Goal: Transaction & Acquisition: Purchase product/service

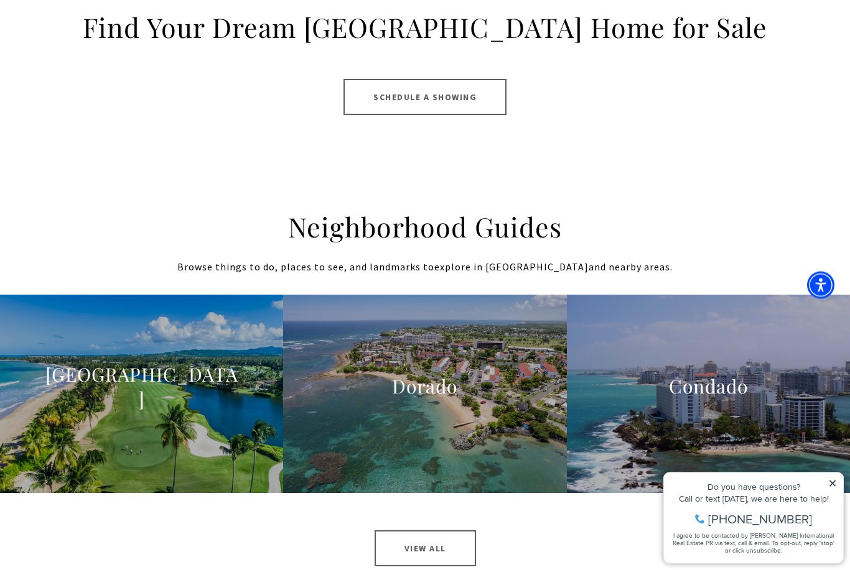
scroll to position [1039, 0]
click at [131, 426] on span "Learn More" at bounding box center [141, 444] width 119 height 36
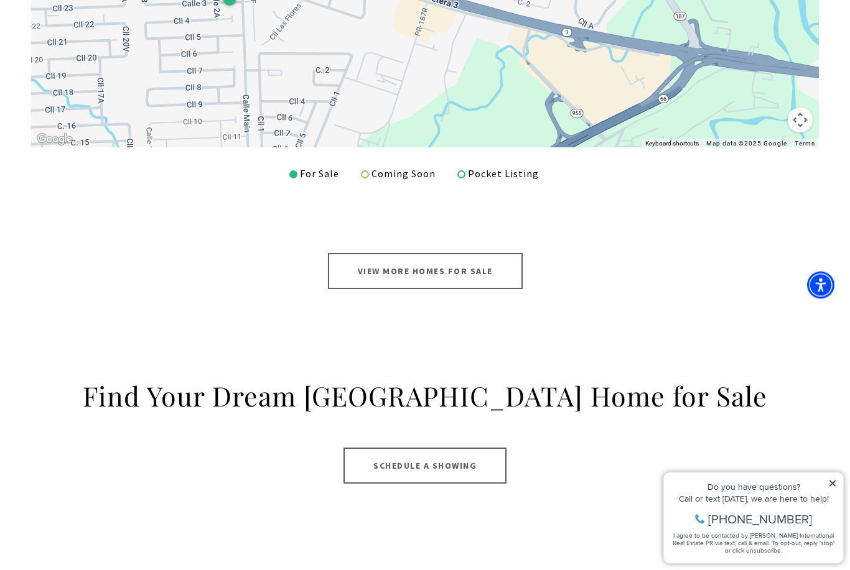
scroll to position [541, 0]
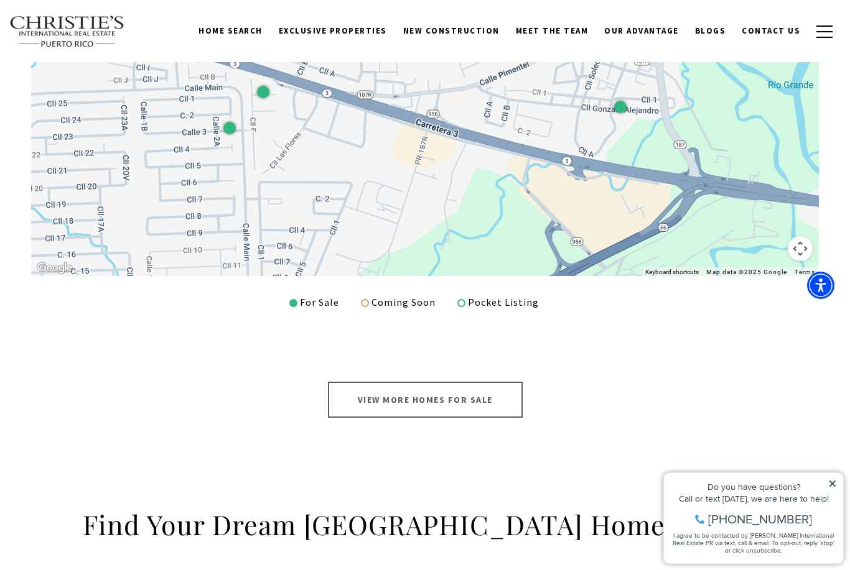
click at [488, 391] on link "View More Homes for Sale" at bounding box center [425, 400] width 195 height 36
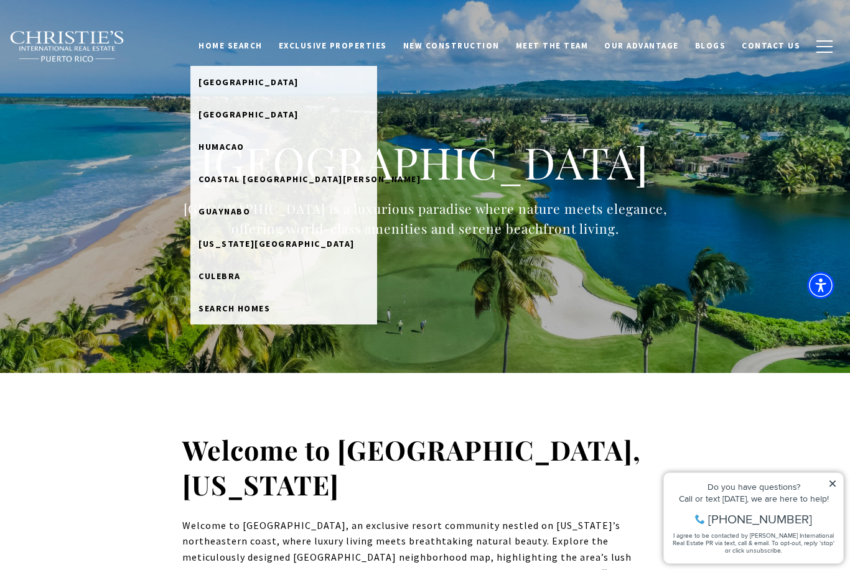
click at [289, 119] on link "[GEOGRAPHIC_DATA]" at bounding box center [283, 114] width 187 height 32
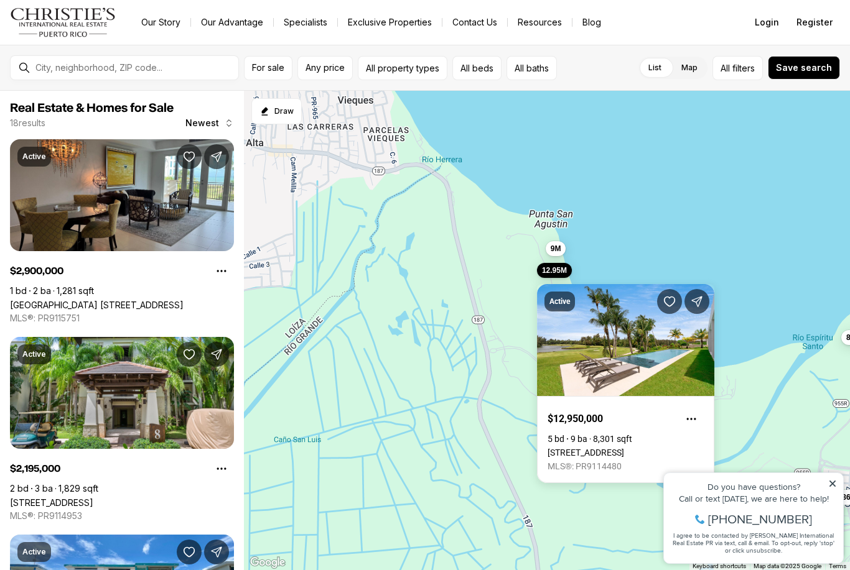
click at [624, 448] on link "7000 Bahia Beach Bldv ATLANTIC DRIVE ESTATES #G8, RIO GRANDE PR, 00745" at bounding box center [585, 453] width 77 height 10
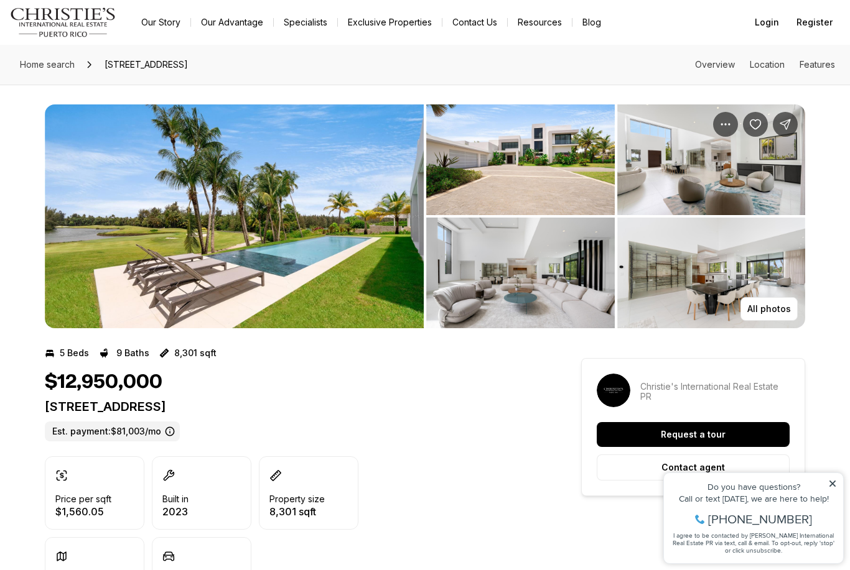
click at [773, 300] on button "All photos" at bounding box center [768, 309] width 57 height 24
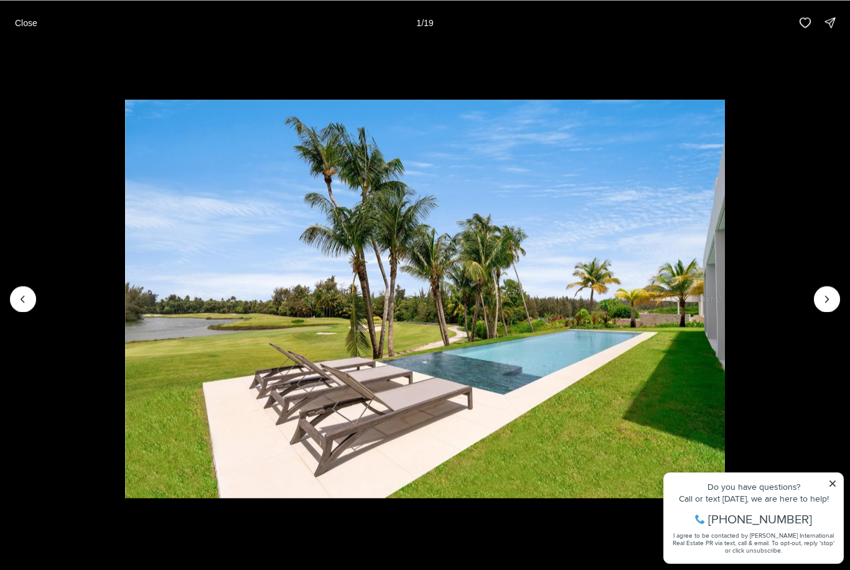
click at [824, 298] on icon "Next slide" at bounding box center [827, 299] width 12 height 12
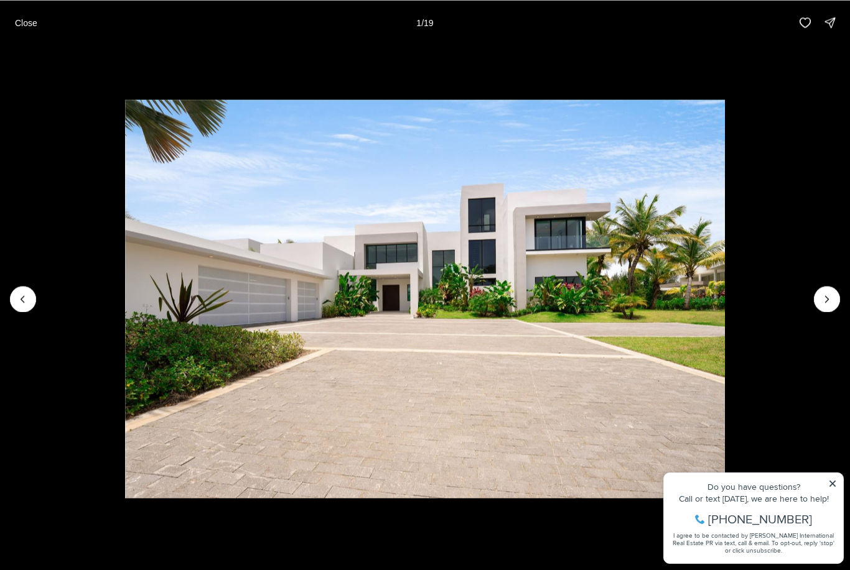
click at [832, 292] on button "Next slide" at bounding box center [827, 299] width 26 height 26
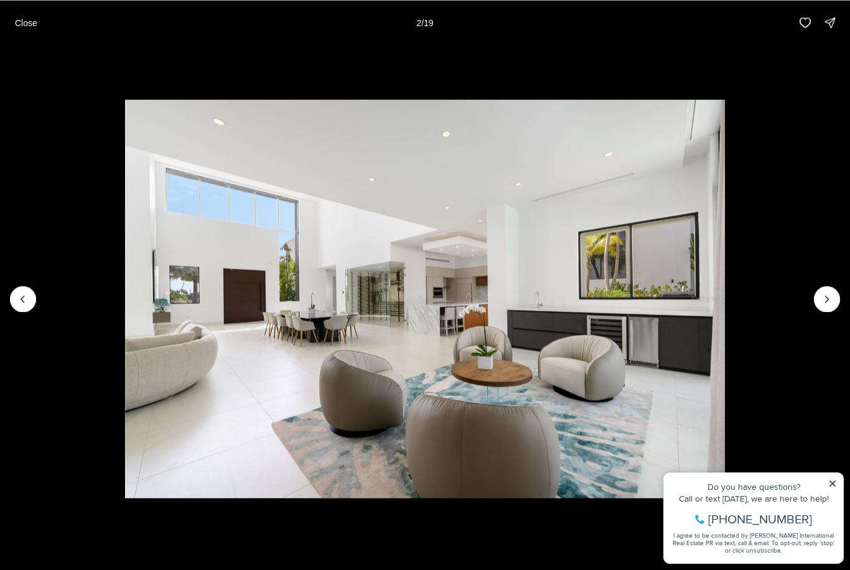
click at [833, 289] on button "Next slide" at bounding box center [827, 299] width 26 height 26
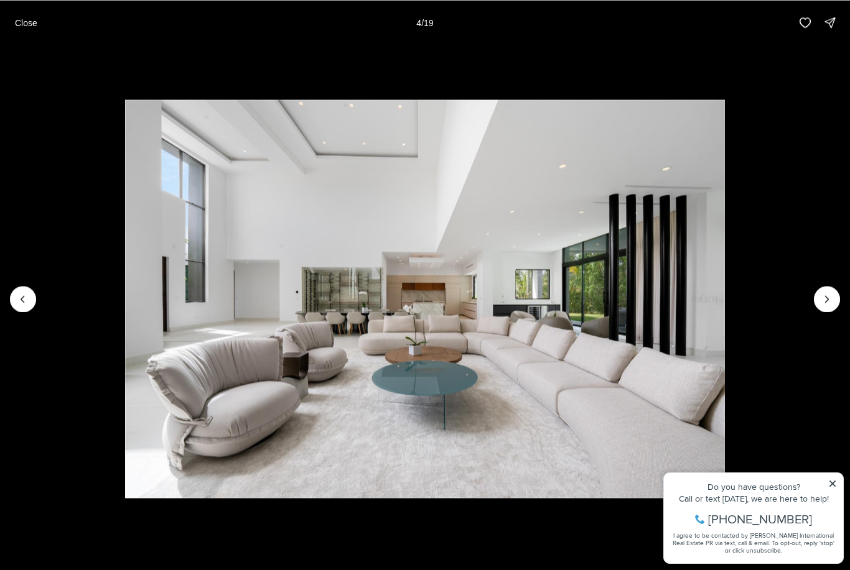
click at [827, 294] on icon "Next slide" at bounding box center [827, 299] width 12 height 12
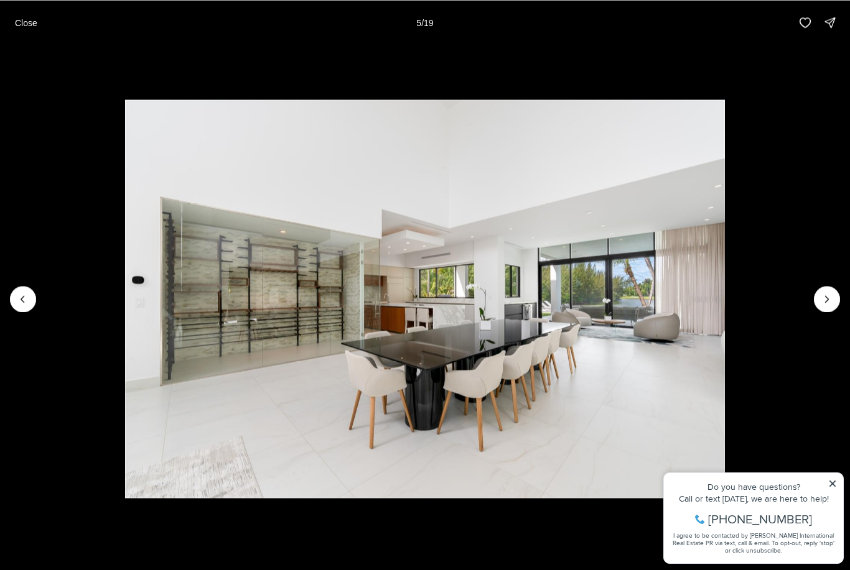
click at [829, 294] on icon "Next slide" at bounding box center [827, 299] width 12 height 12
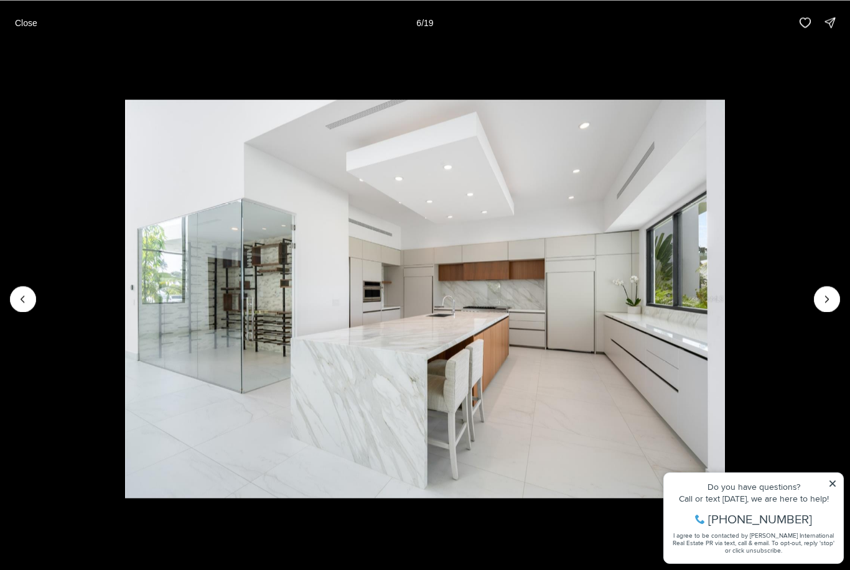
click at [822, 296] on icon "Next slide" at bounding box center [827, 299] width 12 height 12
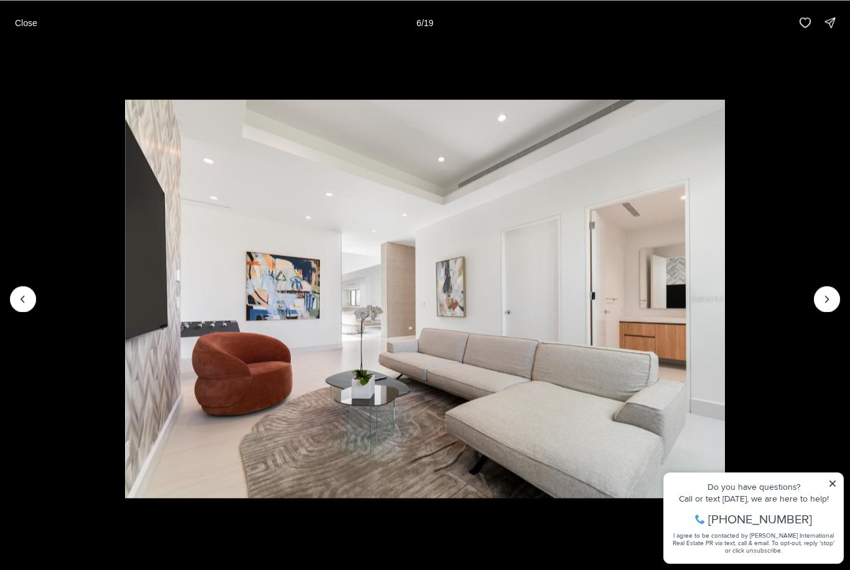
click at [822, 298] on icon "Next slide" at bounding box center [827, 299] width 12 height 12
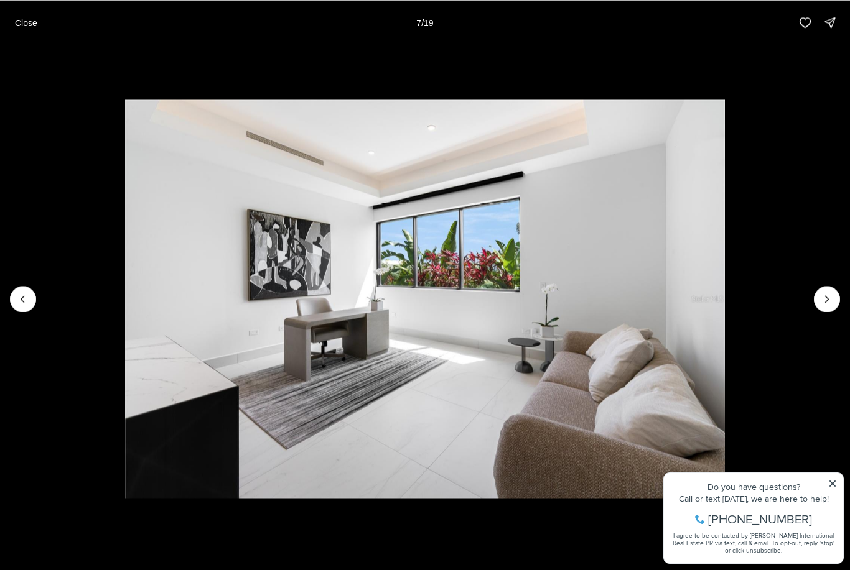
click at [820, 295] on button "Next slide" at bounding box center [827, 299] width 26 height 26
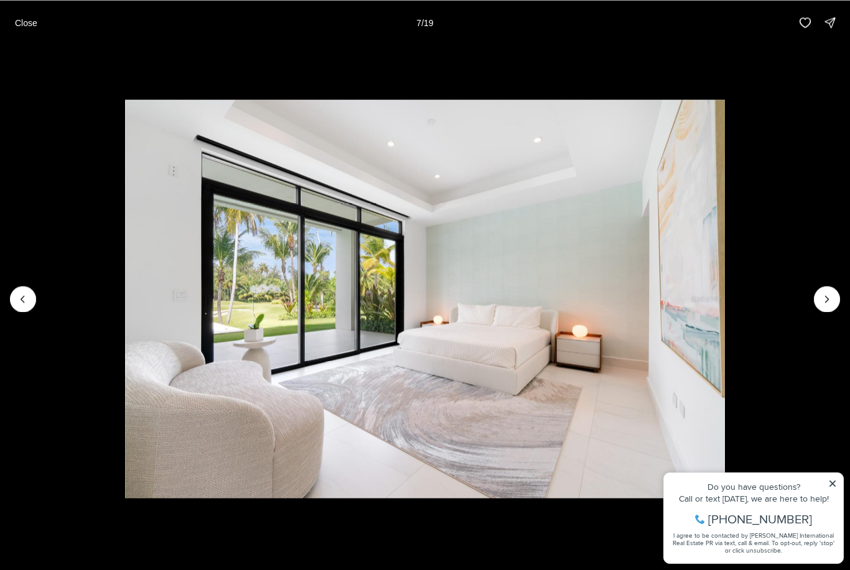
click at [821, 293] on icon "Next slide" at bounding box center [827, 299] width 12 height 12
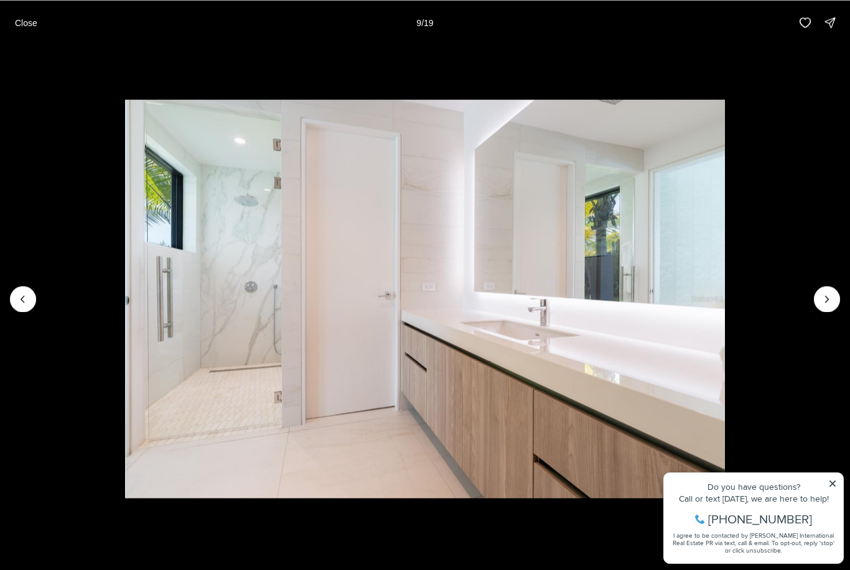
click at [819, 291] on button "Next slide" at bounding box center [827, 299] width 26 height 26
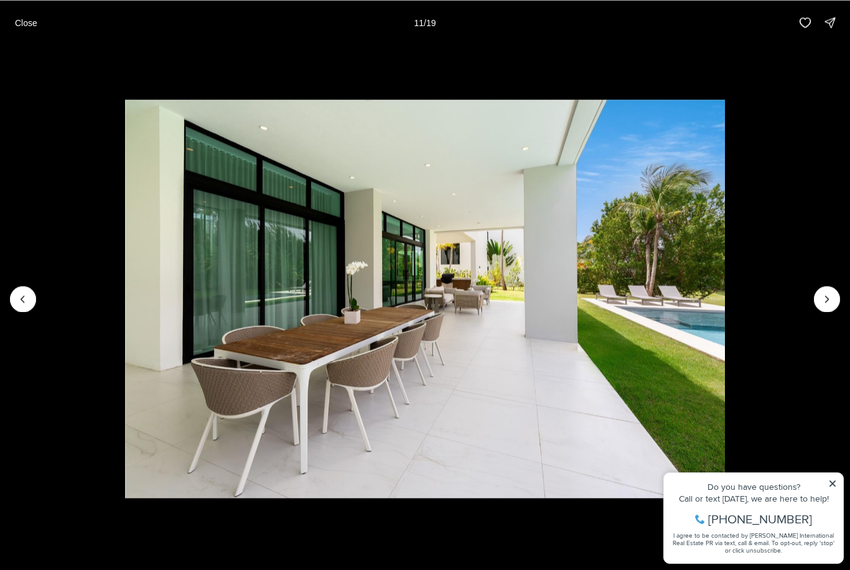
click at [822, 293] on icon "Next slide" at bounding box center [827, 299] width 12 height 12
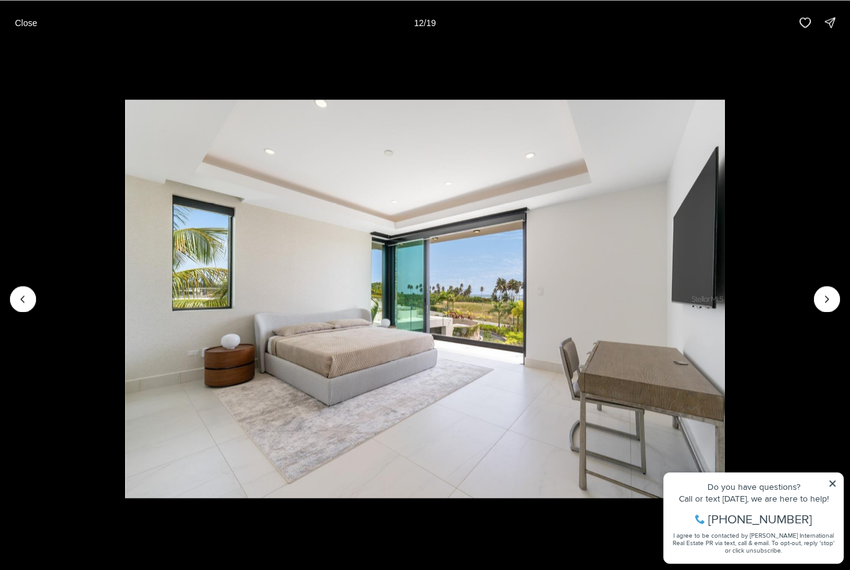
click at [826, 296] on icon "Next slide" at bounding box center [827, 299] width 12 height 12
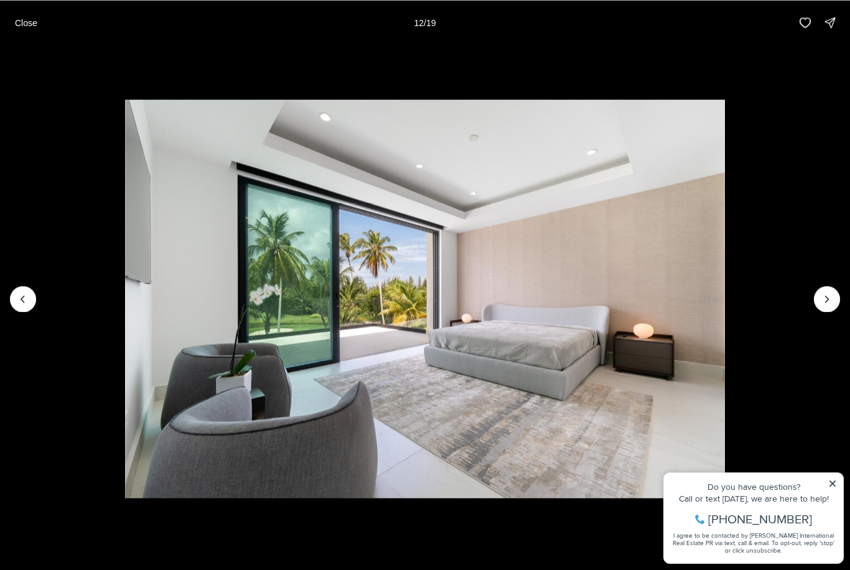
click at [824, 295] on icon "Next slide" at bounding box center [827, 299] width 12 height 12
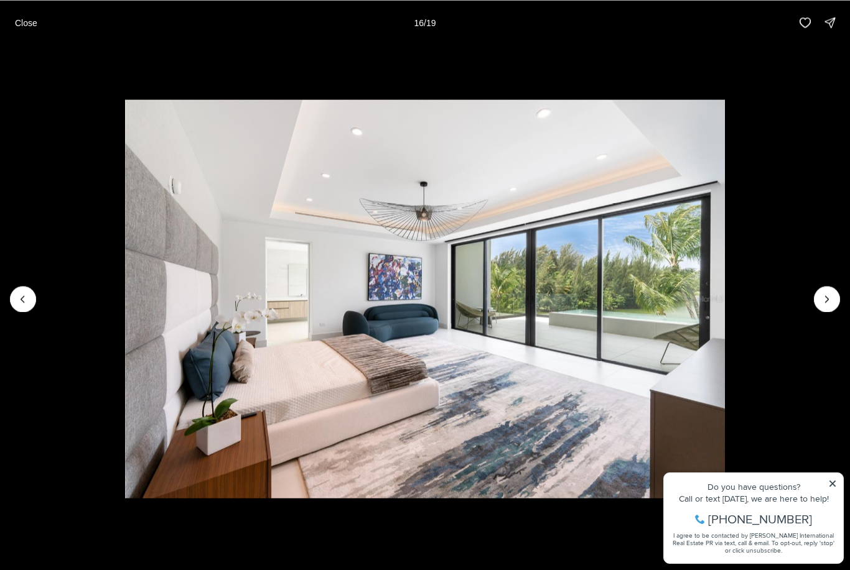
click at [830, 293] on icon "Next slide" at bounding box center [827, 299] width 12 height 12
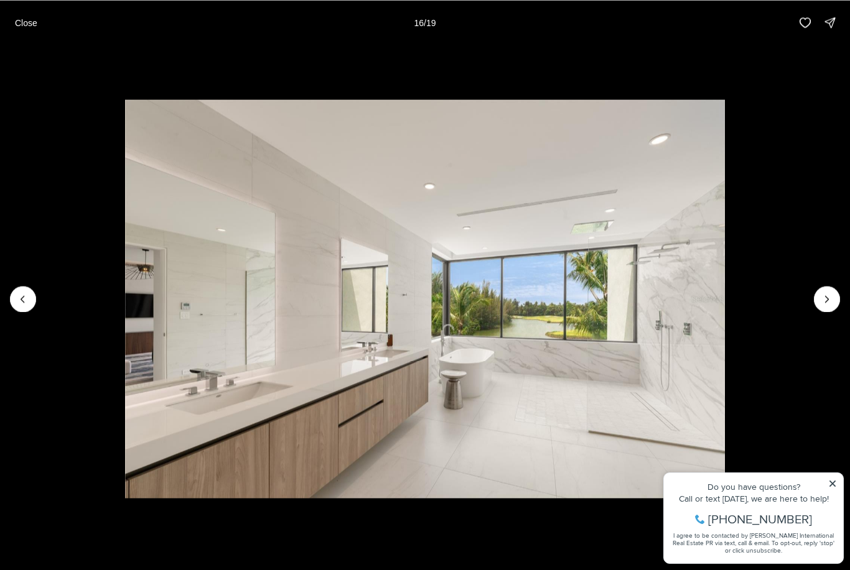
click at [827, 291] on button "Next slide" at bounding box center [827, 299] width 26 height 26
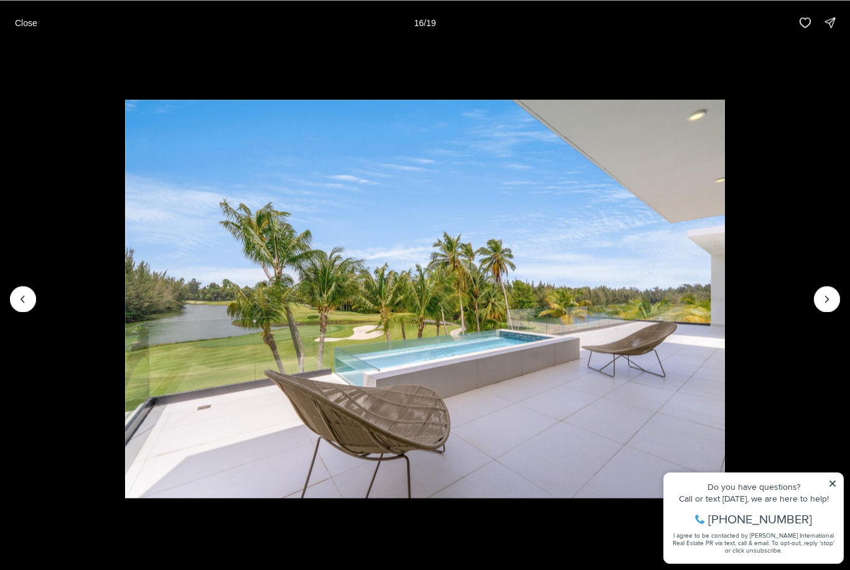
click at [822, 291] on button "Next slide" at bounding box center [827, 299] width 26 height 26
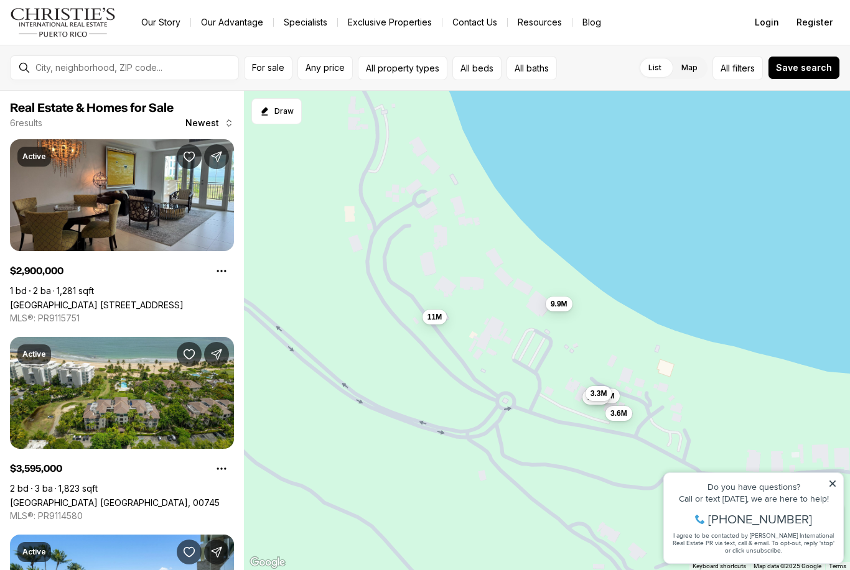
click at [830, 480] on icon at bounding box center [832, 484] width 9 height 9
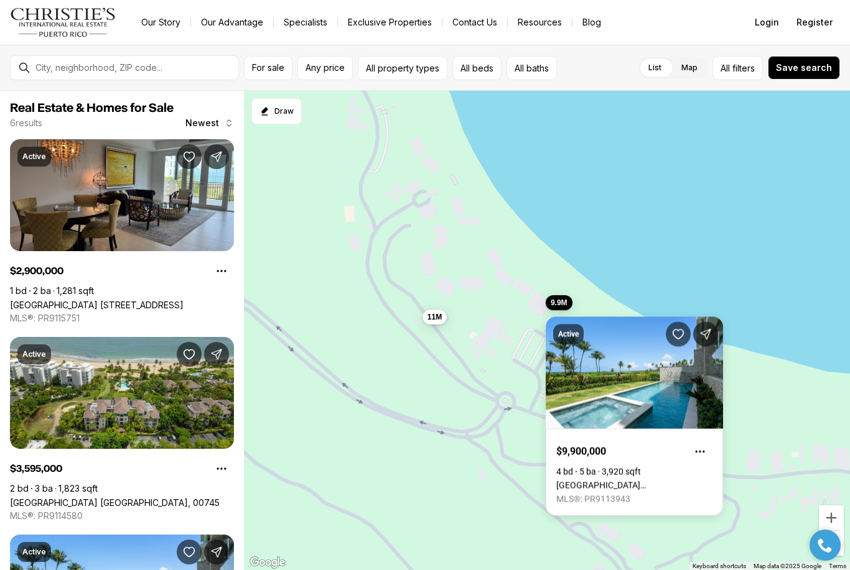
click at [639, 481] on link "Bahia Beach Resort OCEAN DRIVE #3102, RIO GRANDE PR, 00745" at bounding box center [634, 486] width 156 height 10
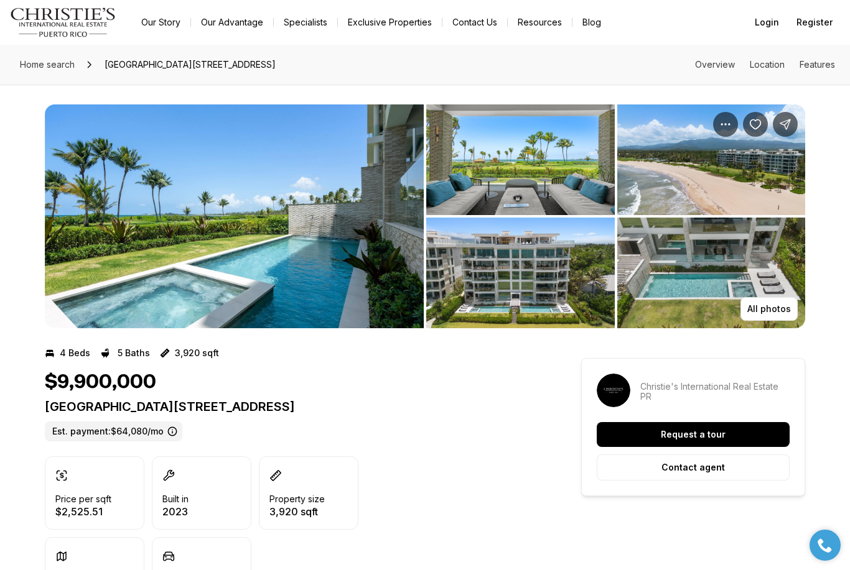
click at [310, 187] on img "View image gallery" at bounding box center [234, 217] width 379 height 224
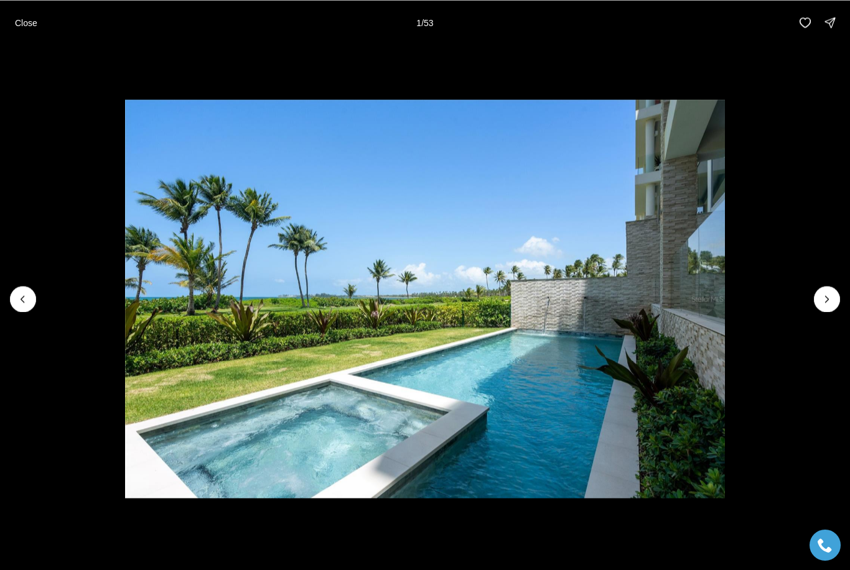
click at [829, 299] on icon "Next slide" at bounding box center [827, 299] width 12 height 12
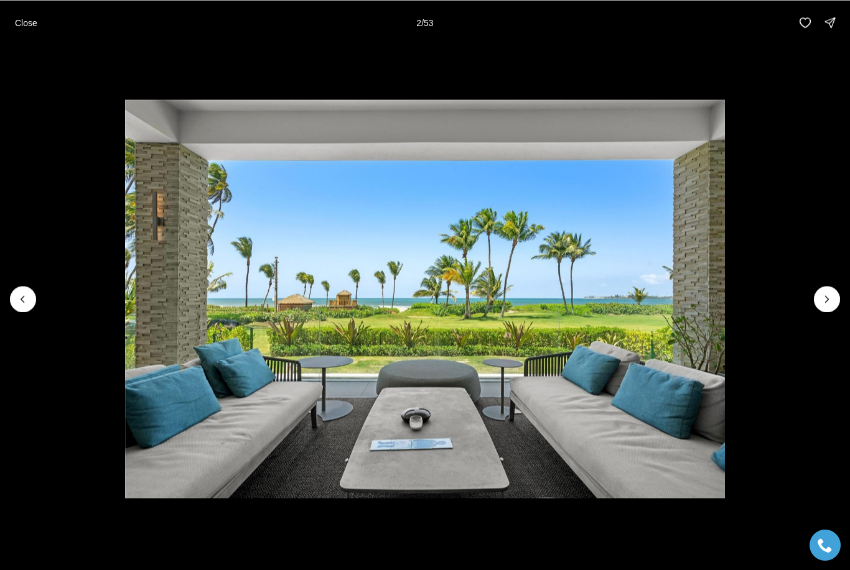
click at [831, 294] on icon "Next slide" at bounding box center [827, 299] width 12 height 12
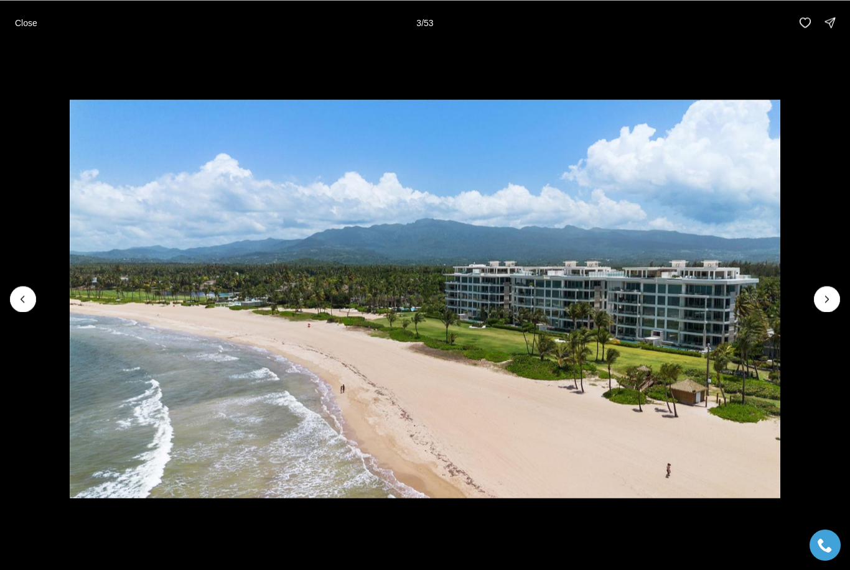
click at [830, 287] on button "Next slide" at bounding box center [827, 299] width 26 height 26
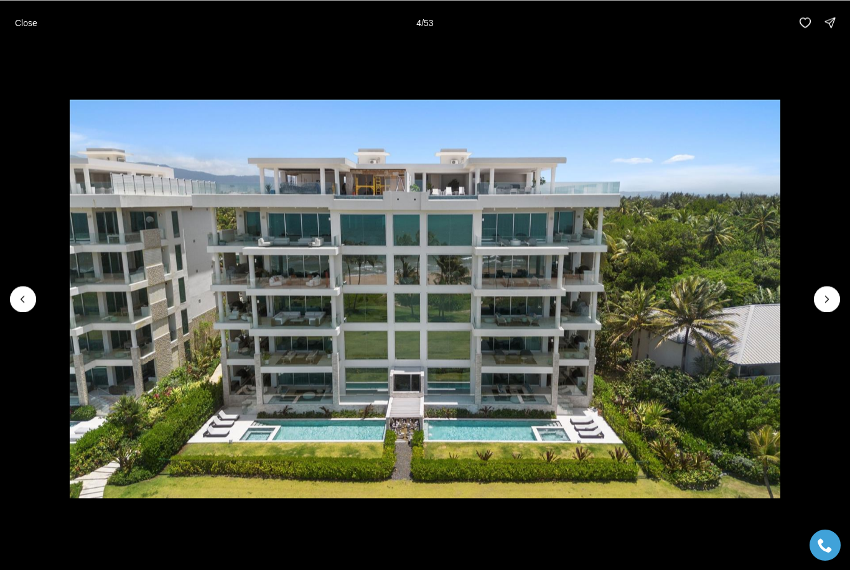
click at [780, 285] on img "4 of 53" at bounding box center [425, 299] width 710 height 399
click at [824, 299] on icon "Next slide" at bounding box center [827, 299] width 12 height 12
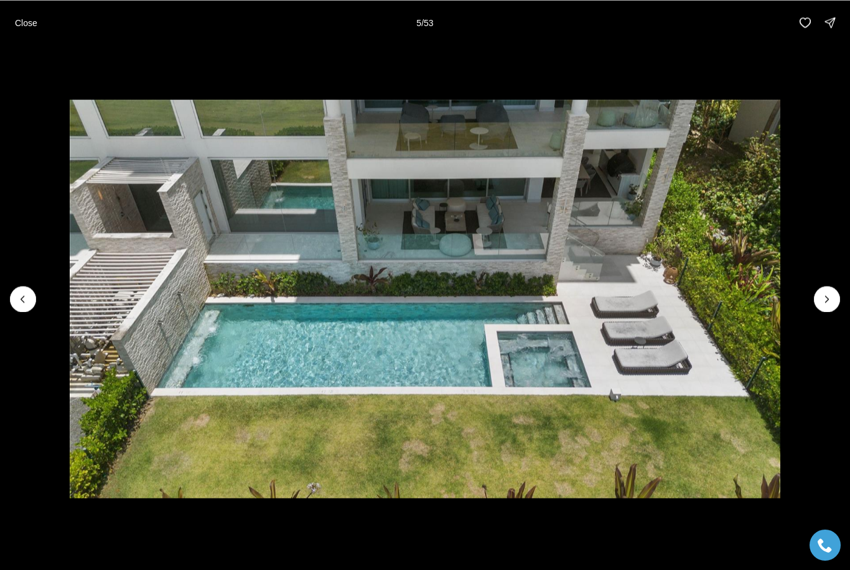
click at [828, 297] on icon "Next slide" at bounding box center [827, 299] width 12 height 12
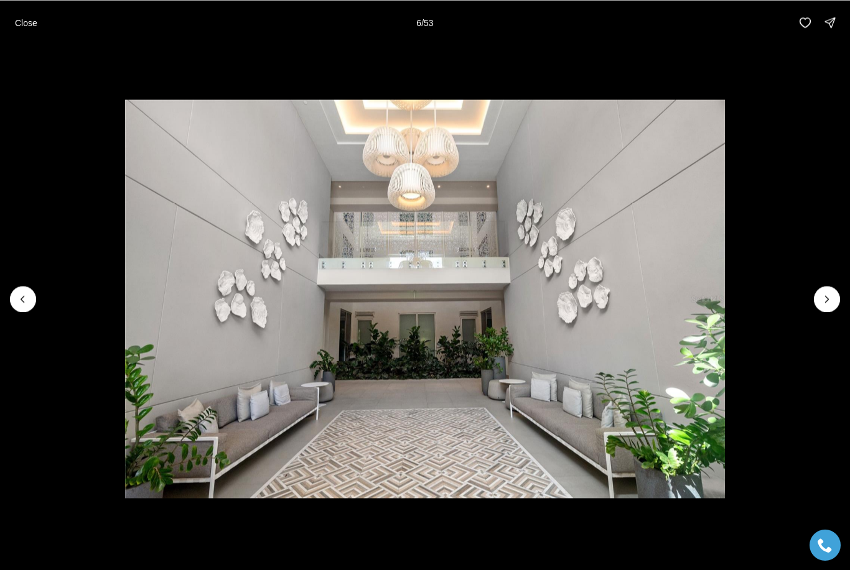
click at [827, 300] on icon "Next slide" at bounding box center [827, 299] width 12 height 12
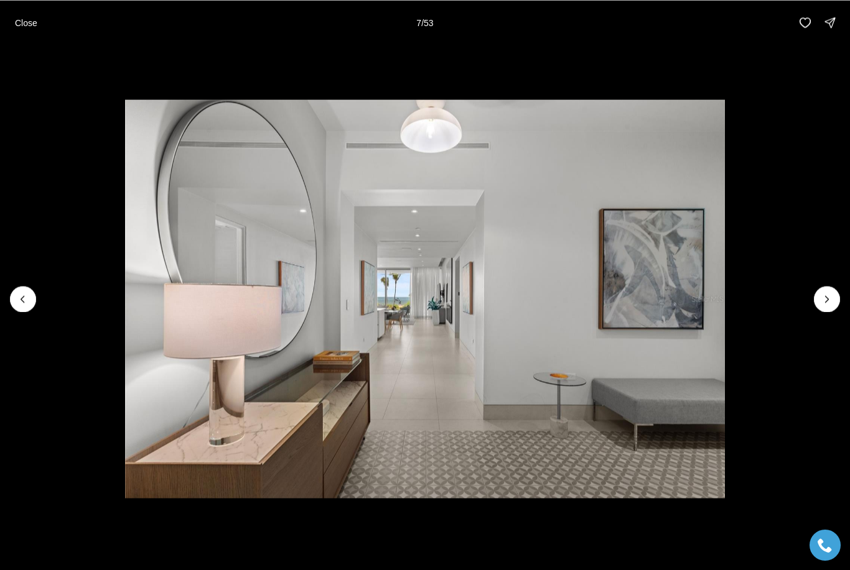
click at [825, 297] on icon "Next slide" at bounding box center [827, 299] width 12 height 12
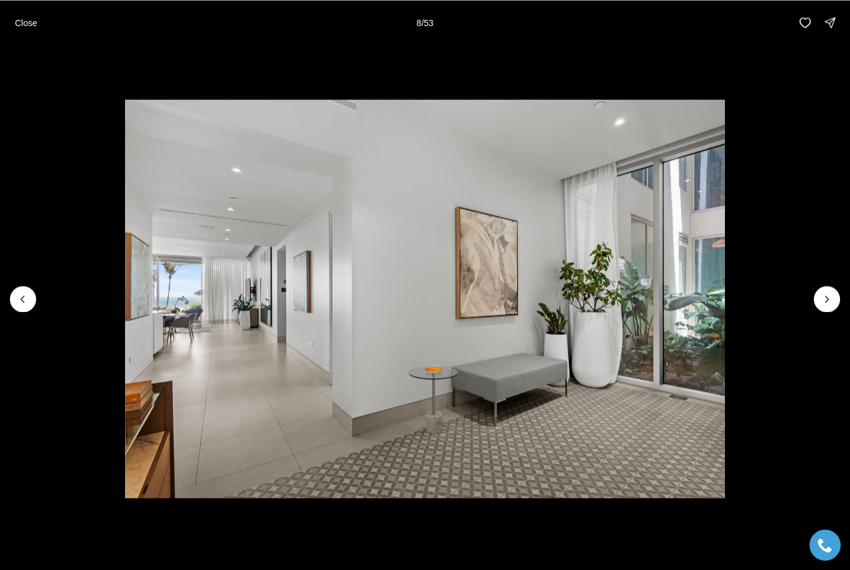
click at [826, 295] on icon "Next slide" at bounding box center [827, 299] width 12 height 12
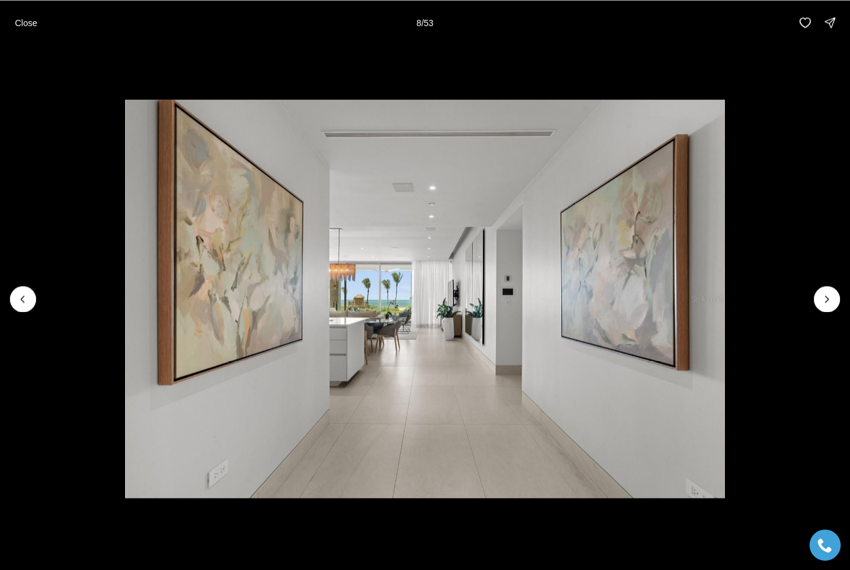
click at [826, 295] on icon "Next slide" at bounding box center [827, 299] width 12 height 12
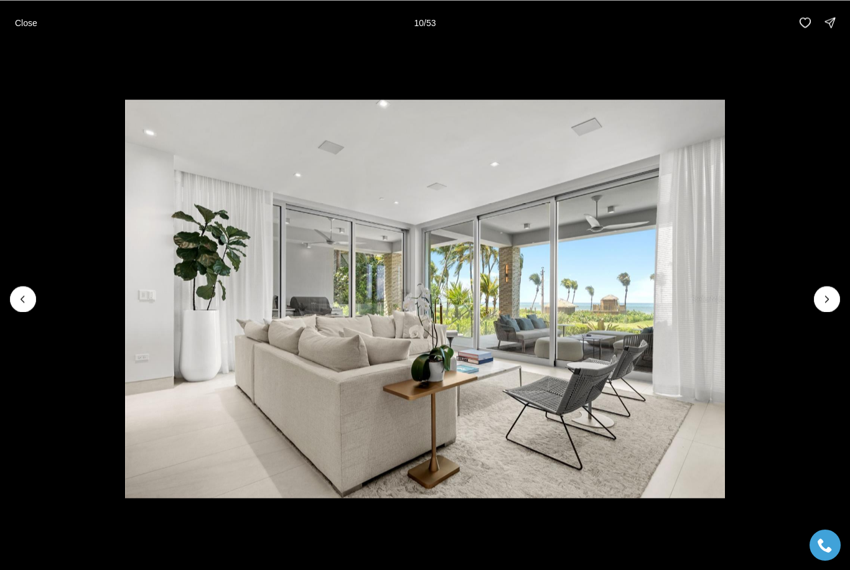
click at [825, 294] on icon "Next slide" at bounding box center [827, 299] width 12 height 12
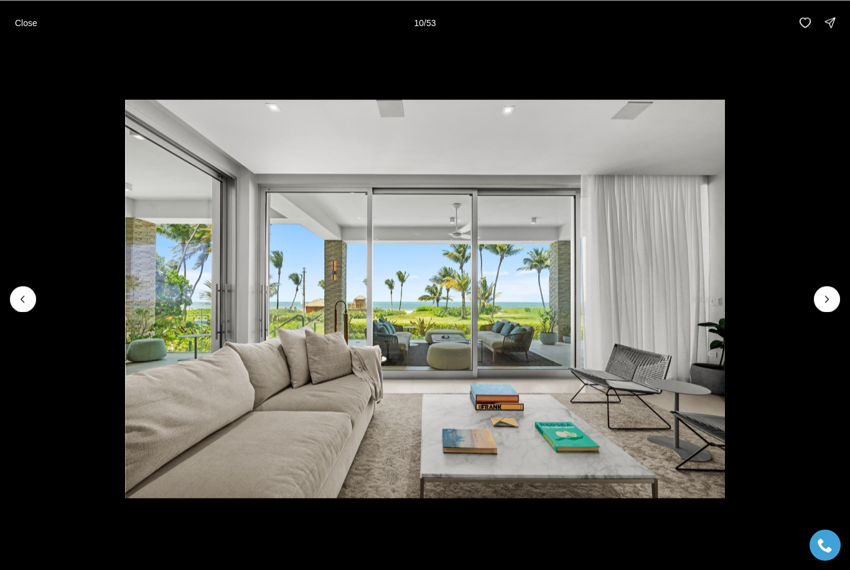
click at [825, 294] on icon "Next slide" at bounding box center [827, 299] width 12 height 12
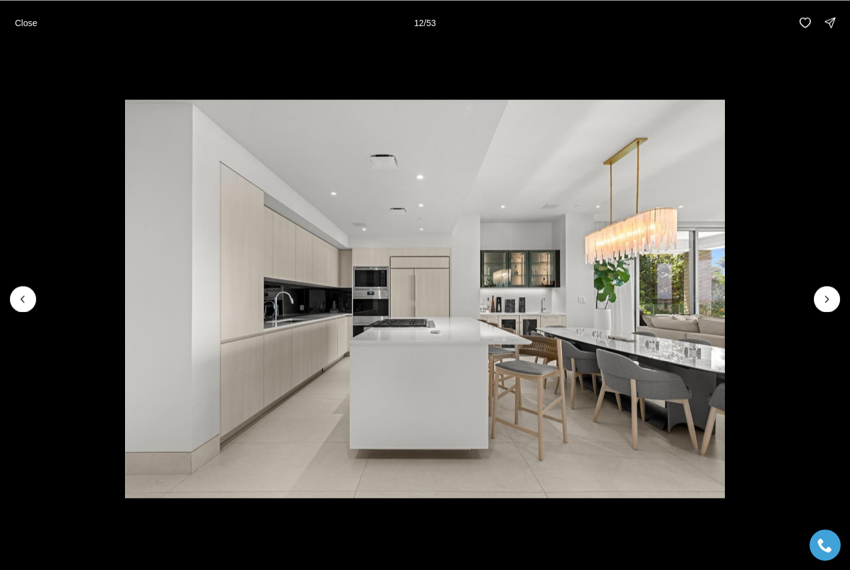
click at [832, 294] on icon "Next slide" at bounding box center [827, 299] width 12 height 12
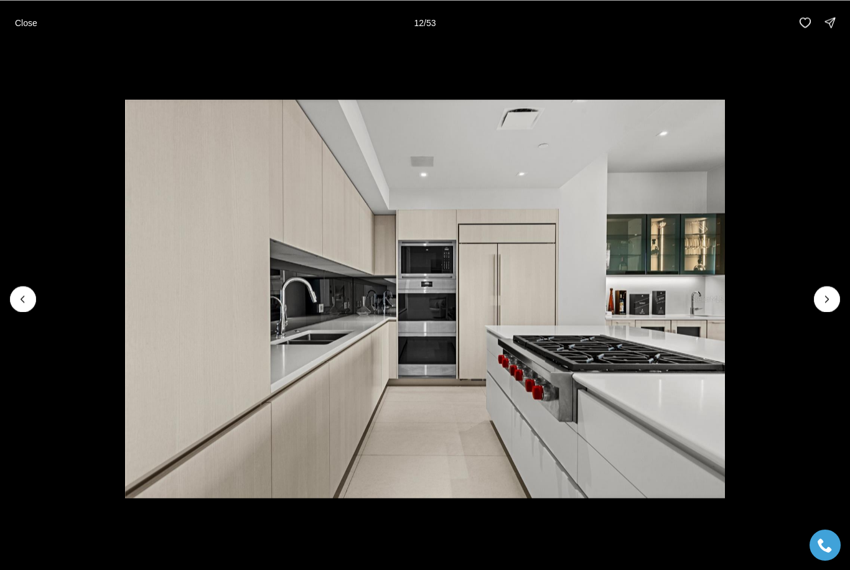
click at [830, 292] on button "Next slide" at bounding box center [827, 299] width 26 height 26
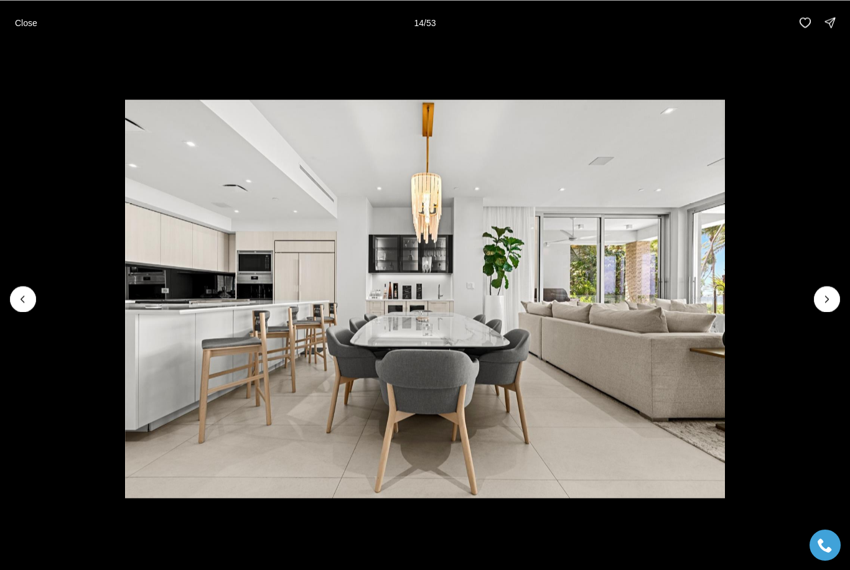
click at [827, 300] on icon "Next slide" at bounding box center [826, 299] width 3 height 6
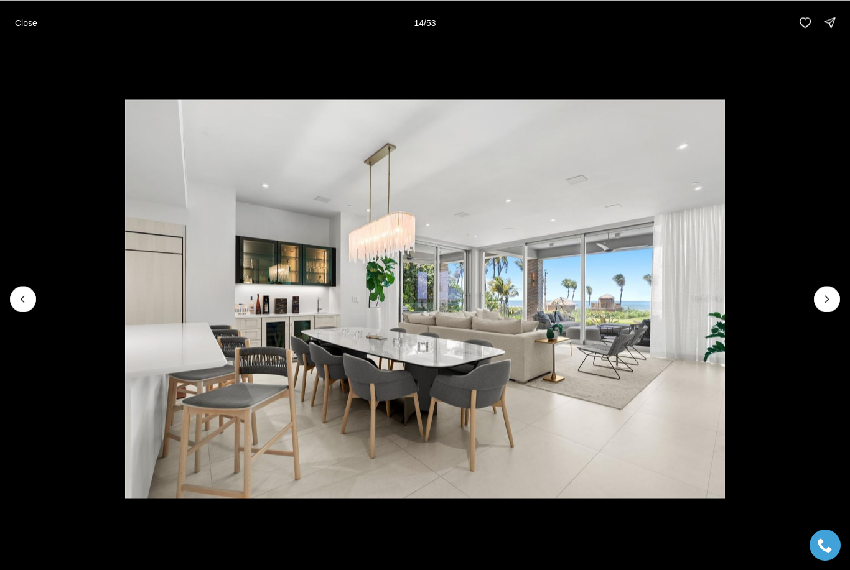
click at [827, 299] on icon "Next slide" at bounding box center [827, 299] width 12 height 12
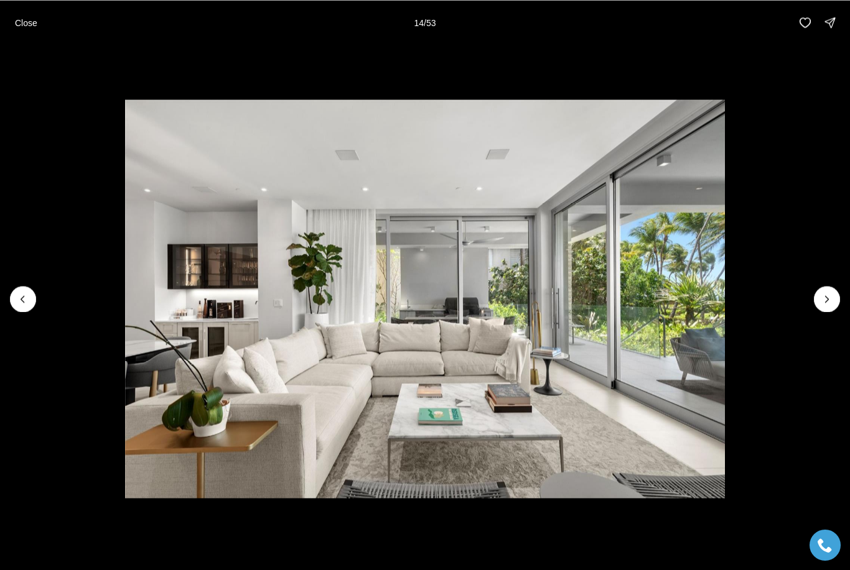
click at [828, 300] on icon "Next slide" at bounding box center [827, 299] width 12 height 12
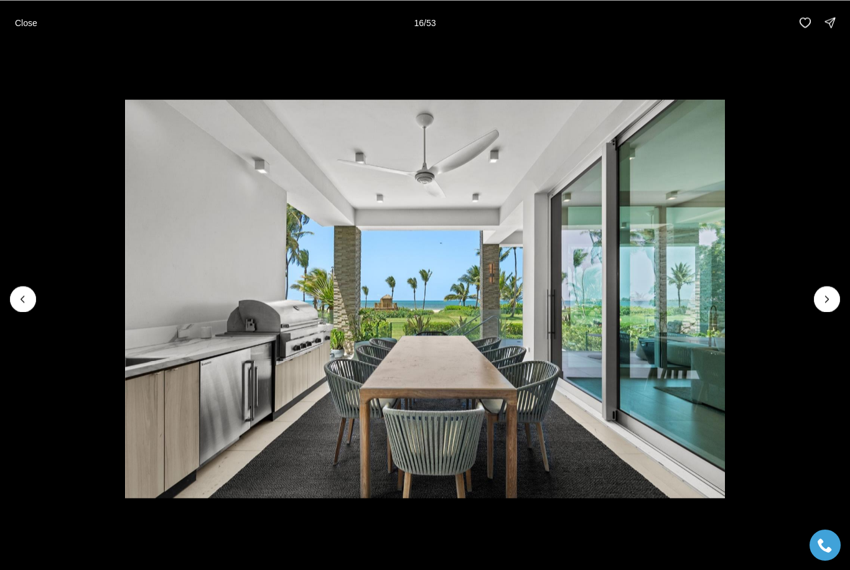
click at [827, 300] on icon "Next slide" at bounding box center [826, 299] width 3 height 6
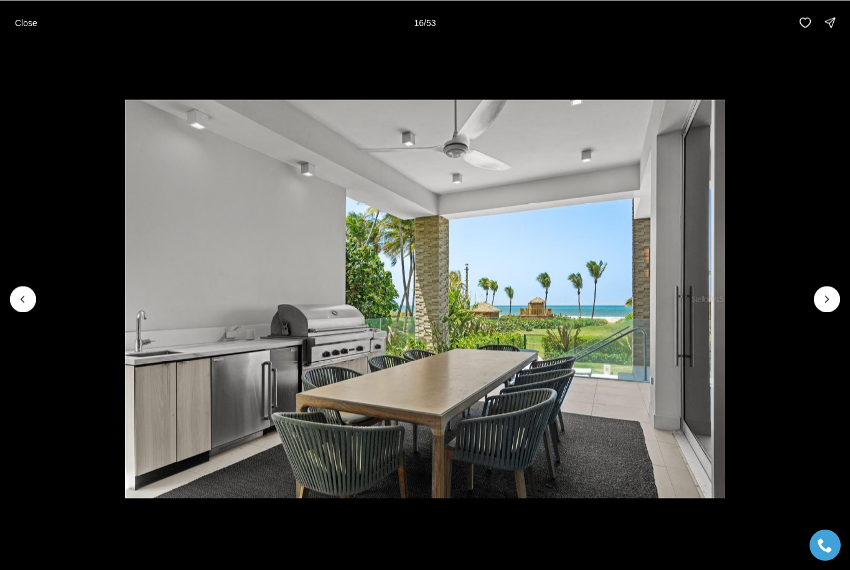
click at [821, 303] on icon "Next slide" at bounding box center [827, 299] width 12 height 12
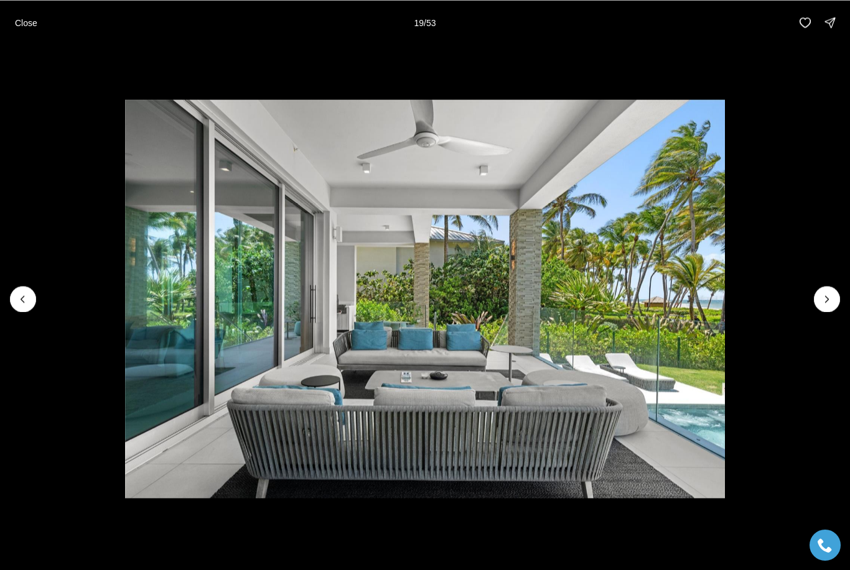
click at [822, 302] on icon "Next slide" at bounding box center [827, 299] width 12 height 12
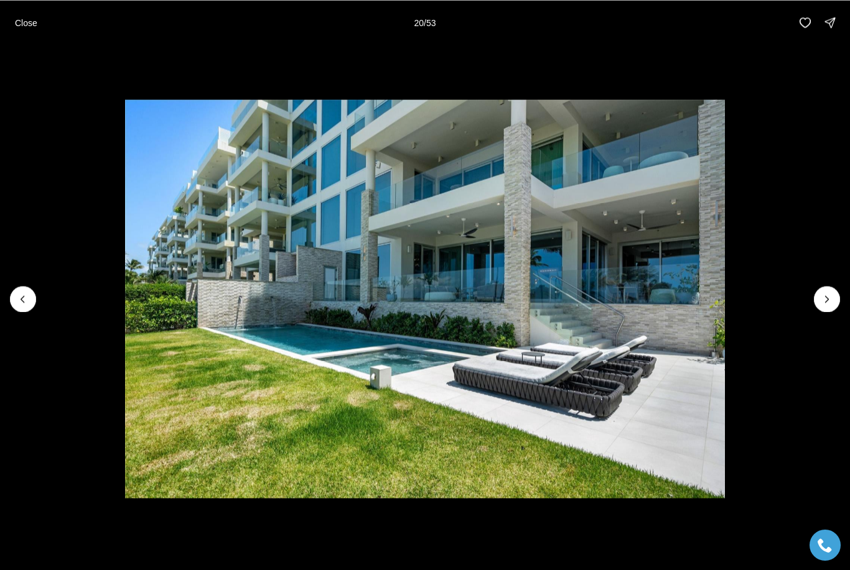
click at [825, 300] on icon "Next slide" at bounding box center [827, 299] width 12 height 12
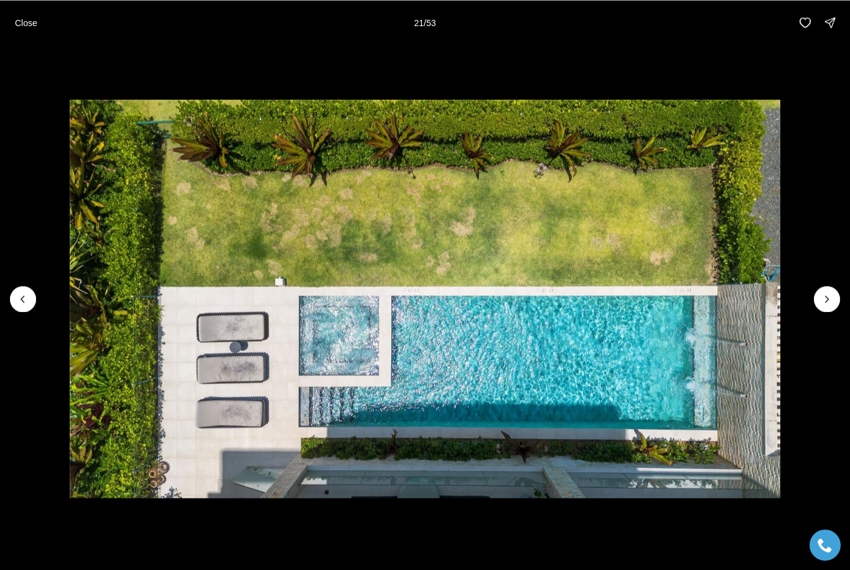
click at [822, 299] on icon "Next slide" at bounding box center [827, 299] width 12 height 12
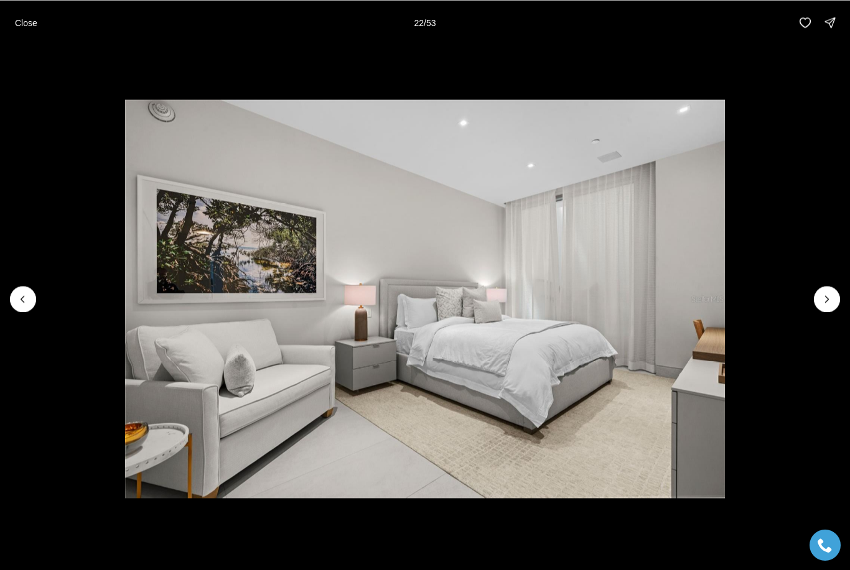
click at [826, 295] on icon "Next slide" at bounding box center [827, 299] width 12 height 12
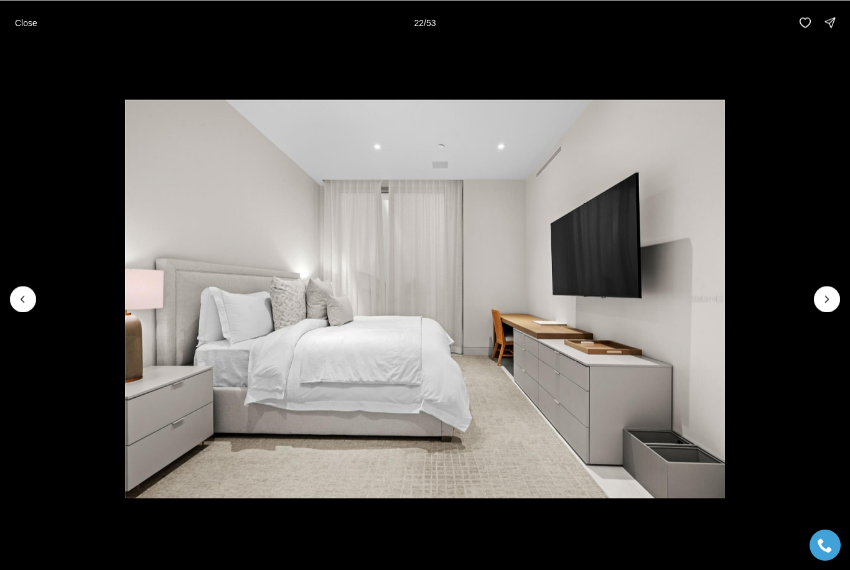
click at [826, 294] on icon "Next slide" at bounding box center [827, 299] width 12 height 12
click at [825, 293] on icon "Next slide" at bounding box center [827, 299] width 12 height 12
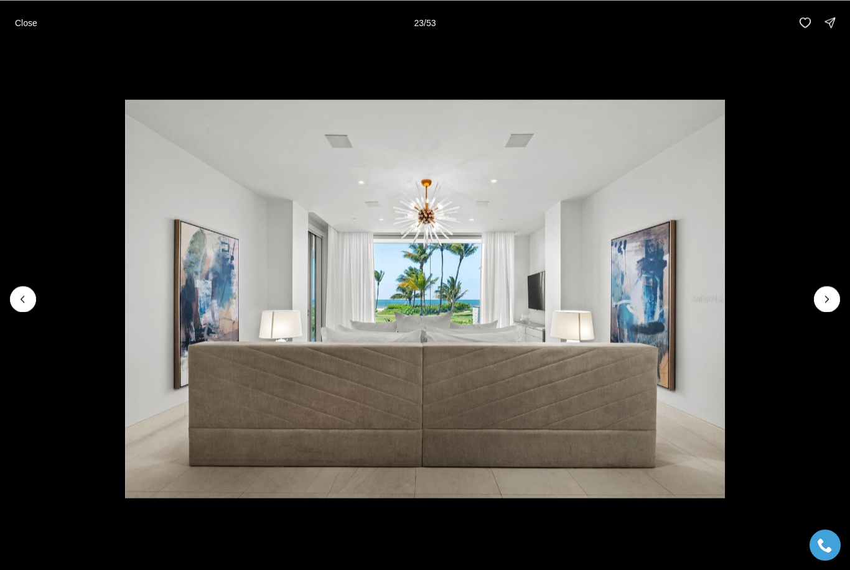
click at [827, 289] on button "Next slide" at bounding box center [827, 299] width 26 height 26
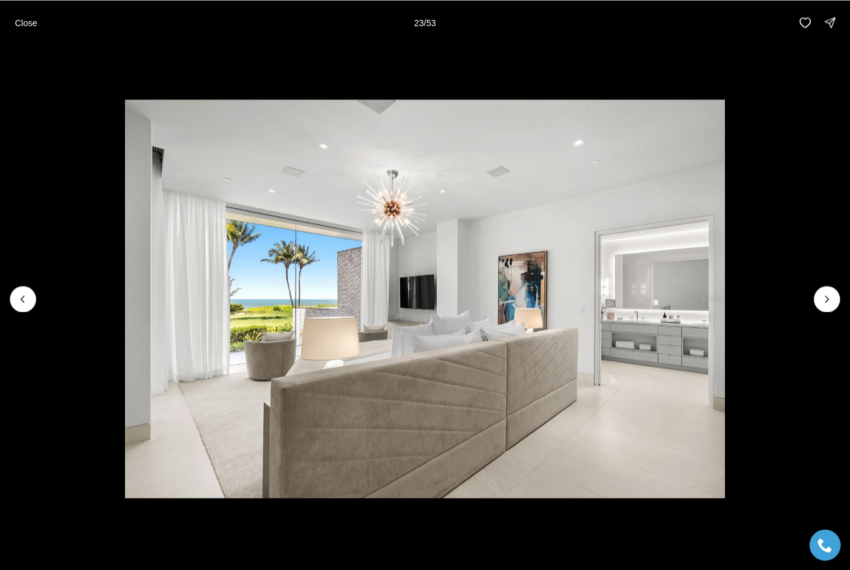
click at [826, 289] on button "Next slide" at bounding box center [827, 299] width 26 height 26
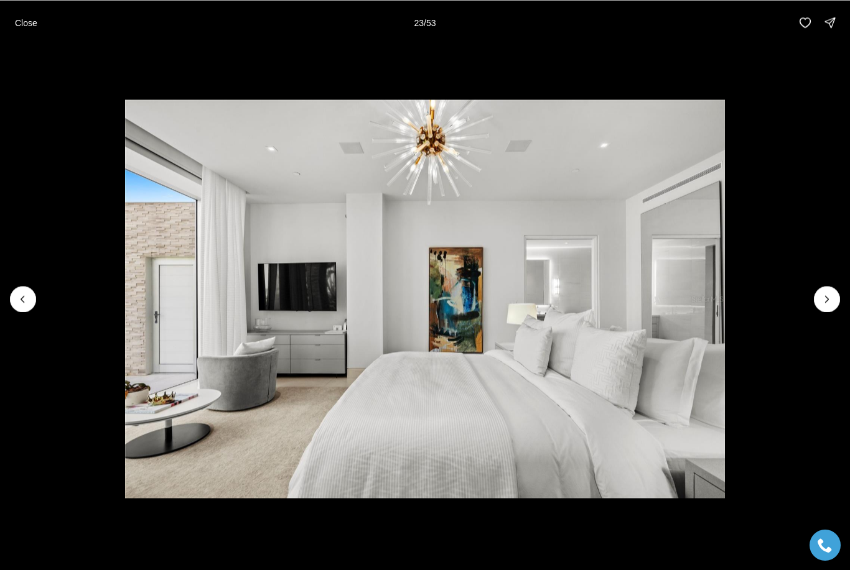
click at [827, 290] on button "Next slide" at bounding box center [827, 299] width 26 height 26
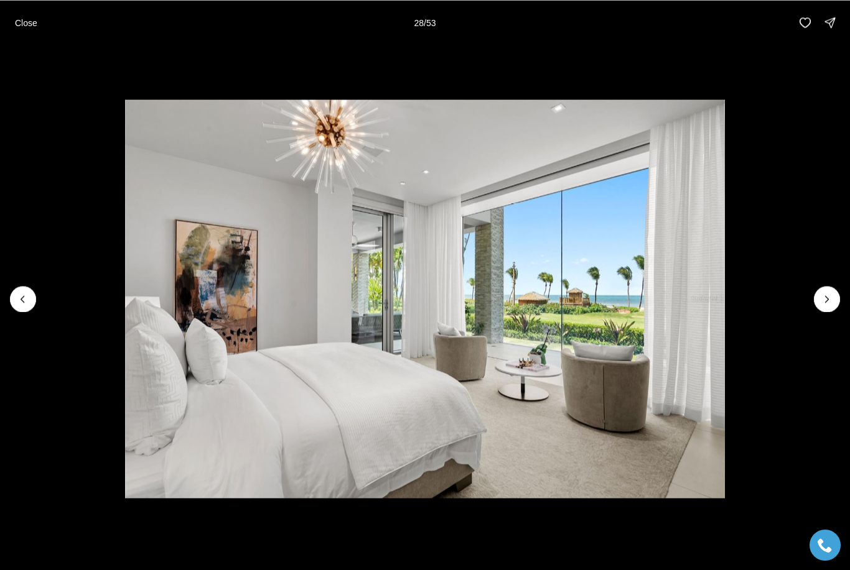
click at [32, 16] on button "Close" at bounding box center [25, 22] width 37 height 25
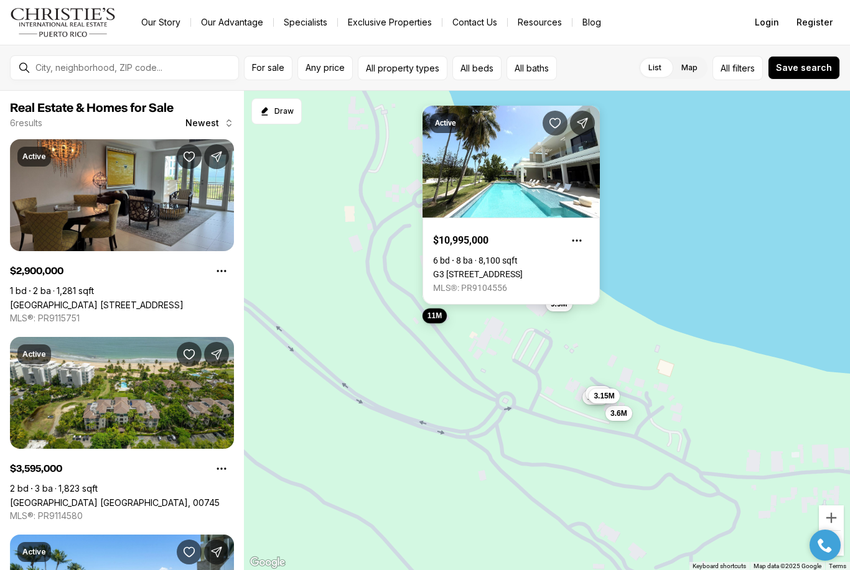
click at [523, 269] on link "G3 [STREET_ADDRESS]" at bounding box center [478, 274] width 90 height 10
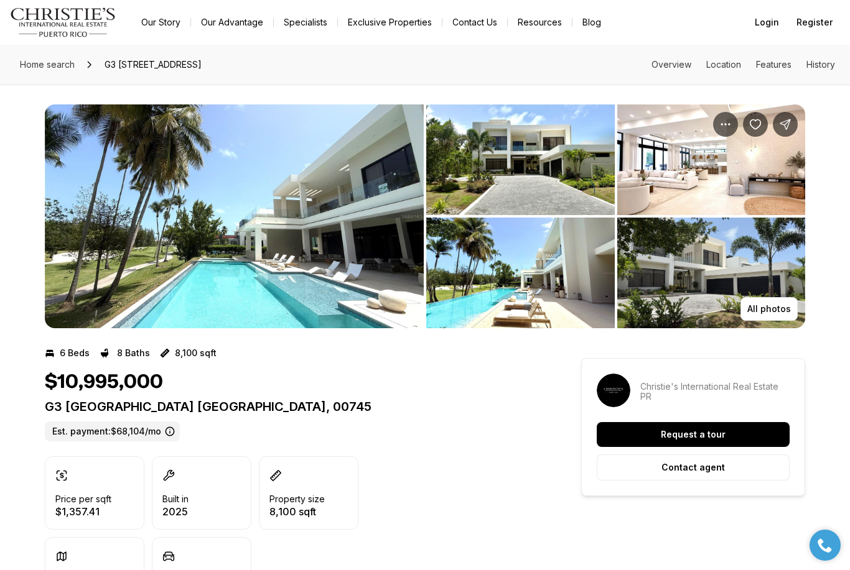
click at [295, 202] on img "View image gallery" at bounding box center [234, 217] width 379 height 224
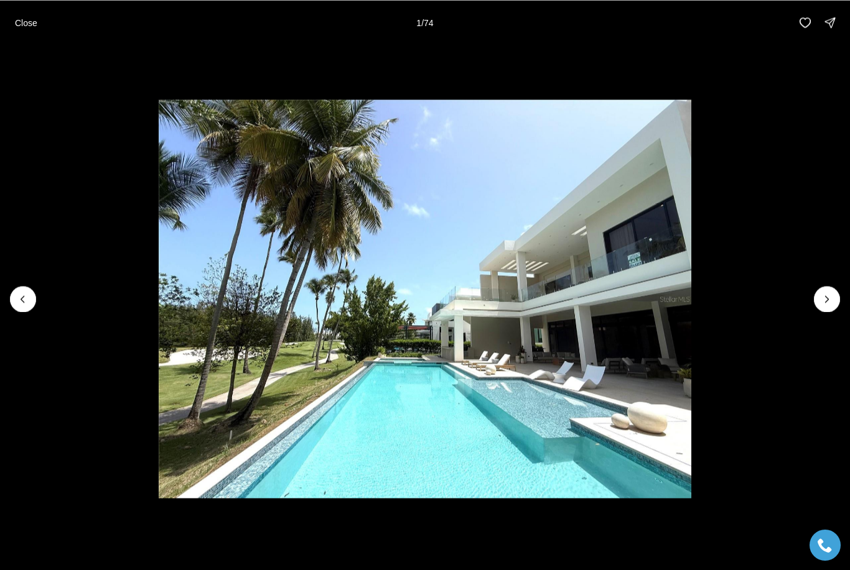
click at [824, 299] on icon "Next slide" at bounding box center [827, 299] width 12 height 12
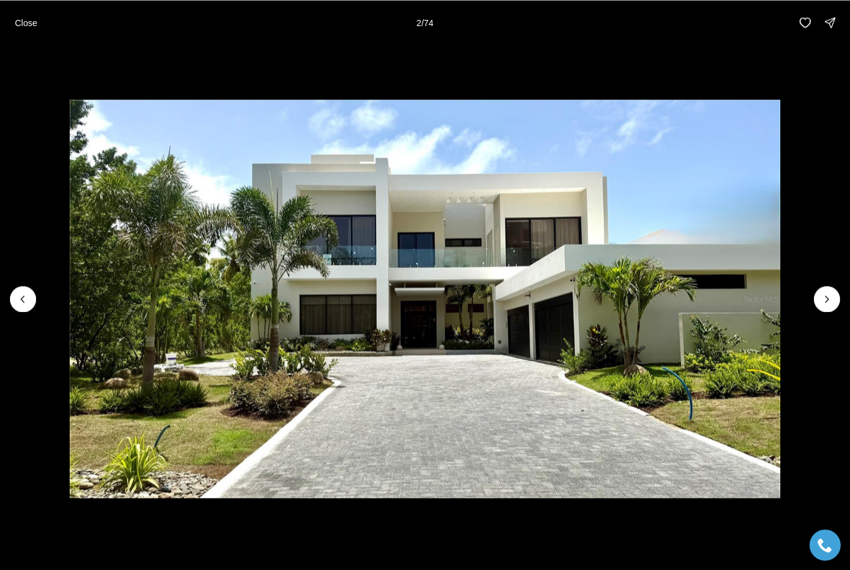
click at [830, 294] on icon "Next slide" at bounding box center [827, 299] width 12 height 12
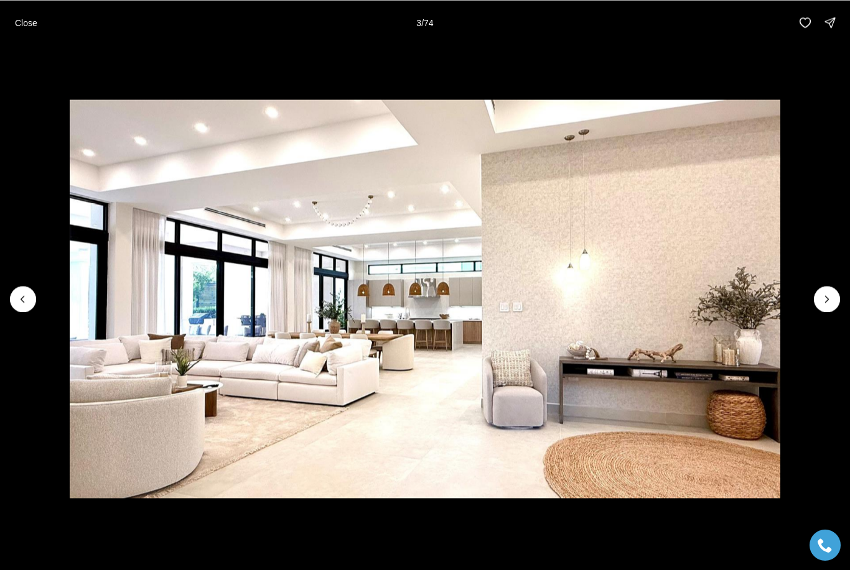
click at [830, 298] on icon "Next slide" at bounding box center [827, 299] width 12 height 12
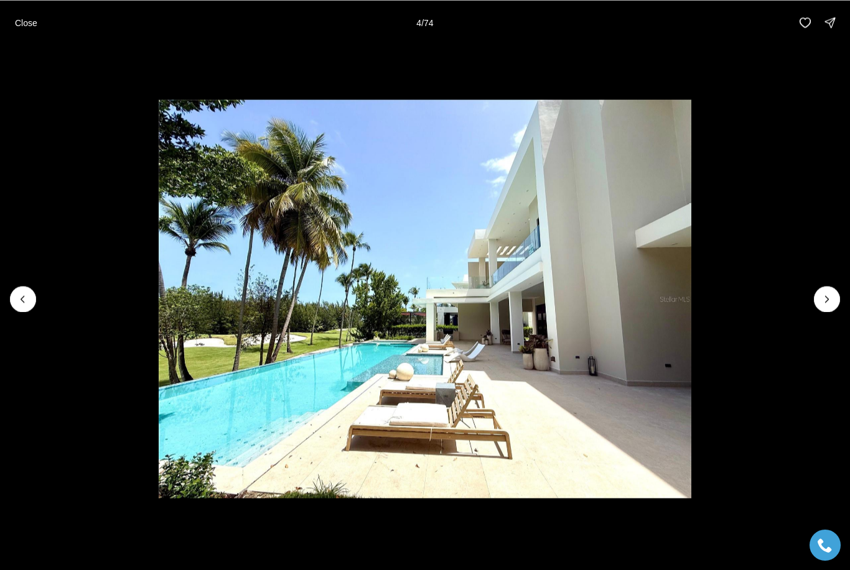
click at [829, 299] on icon "Next slide" at bounding box center [827, 299] width 12 height 12
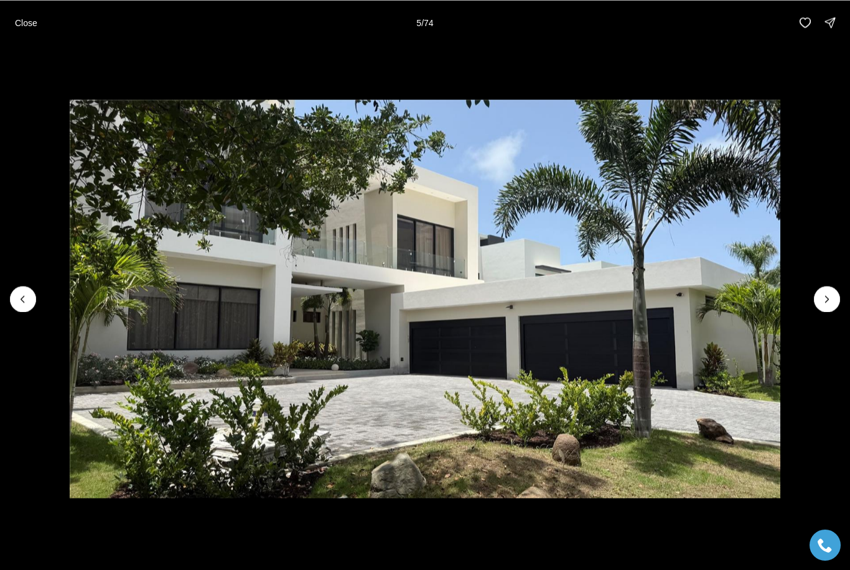
click at [830, 295] on icon "Next slide" at bounding box center [827, 299] width 12 height 12
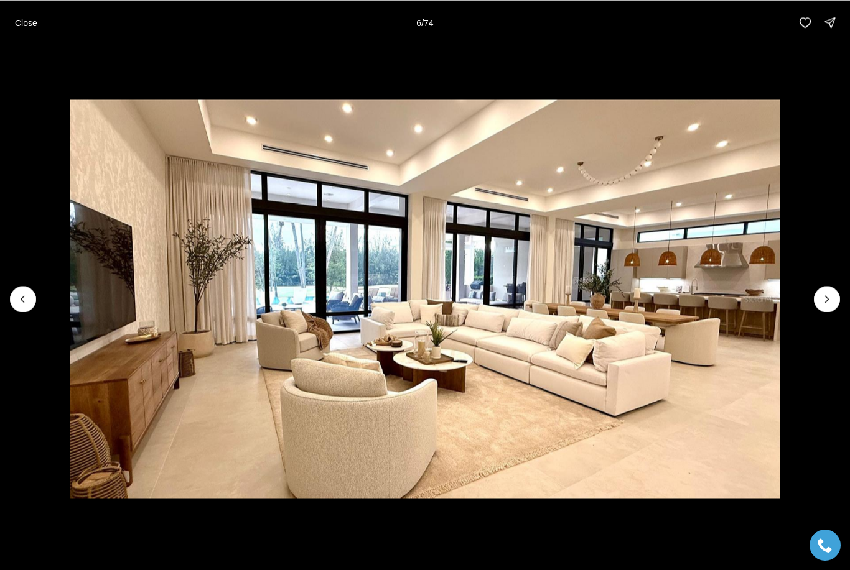
click at [830, 296] on icon "Next slide" at bounding box center [827, 299] width 12 height 12
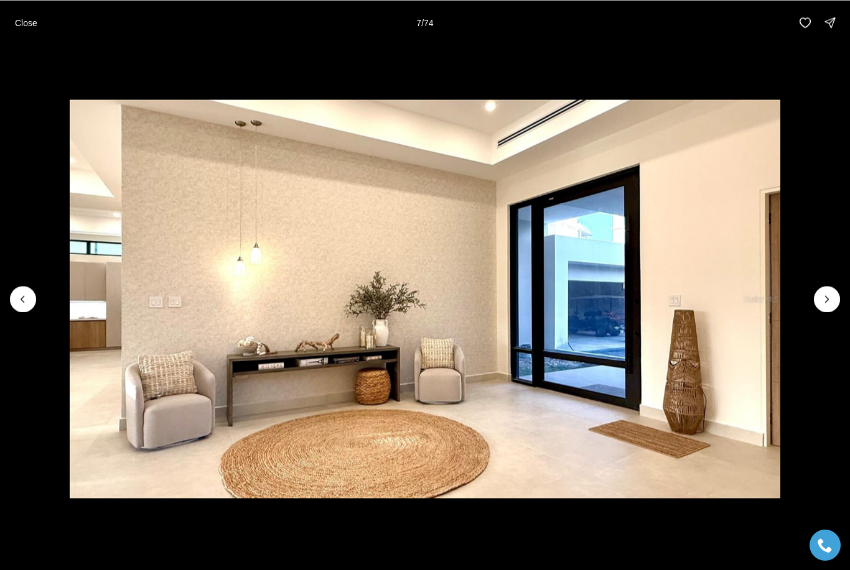
click at [830, 299] on icon "Next slide" at bounding box center [827, 299] width 12 height 12
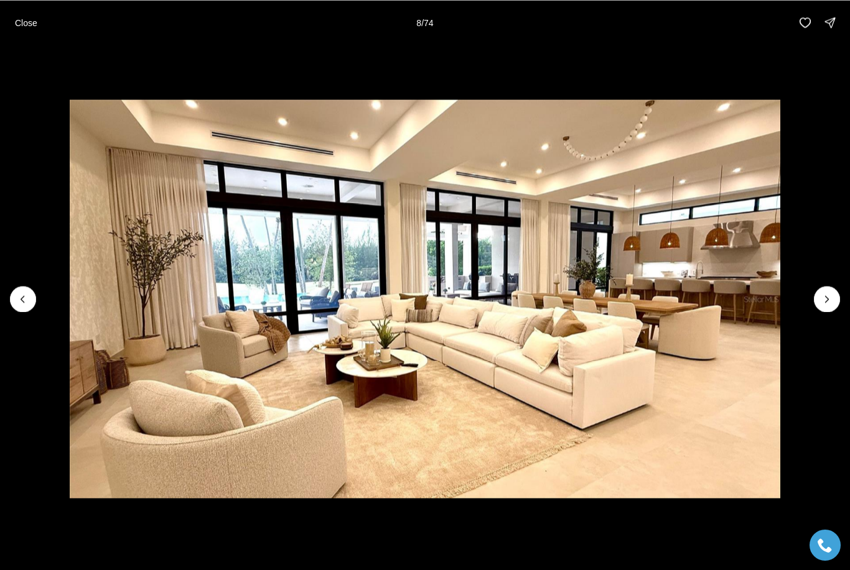
click at [829, 297] on icon "Next slide" at bounding box center [827, 299] width 12 height 12
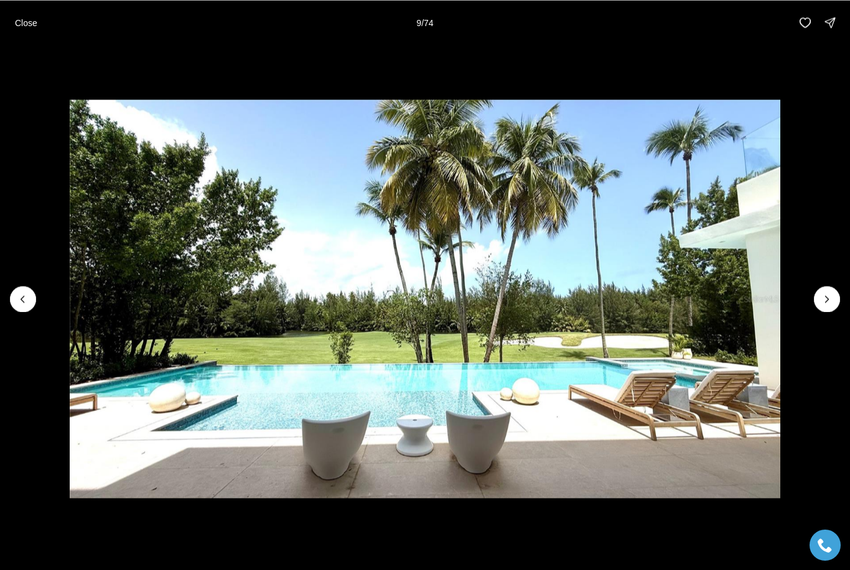
click at [830, 301] on icon "Next slide" at bounding box center [827, 299] width 12 height 12
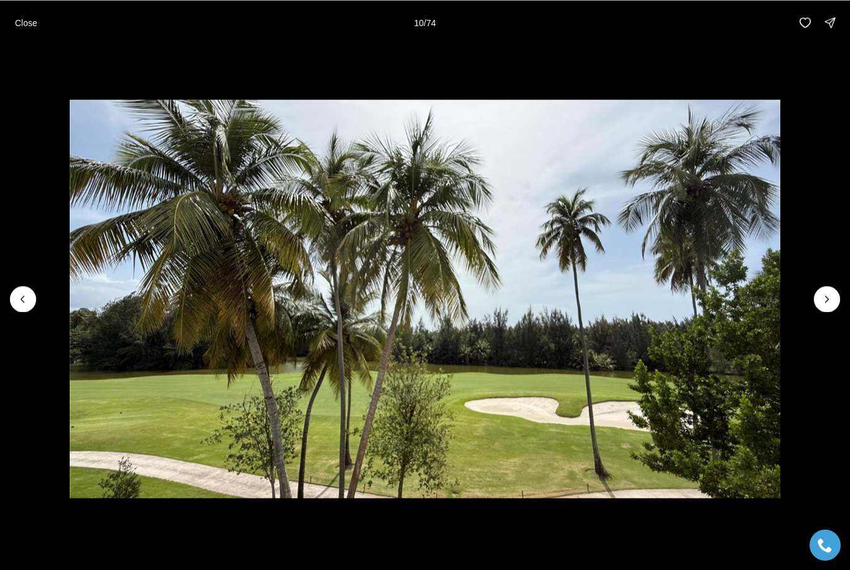
click at [830, 300] on icon "Next slide" at bounding box center [827, 299] width 12 height 12
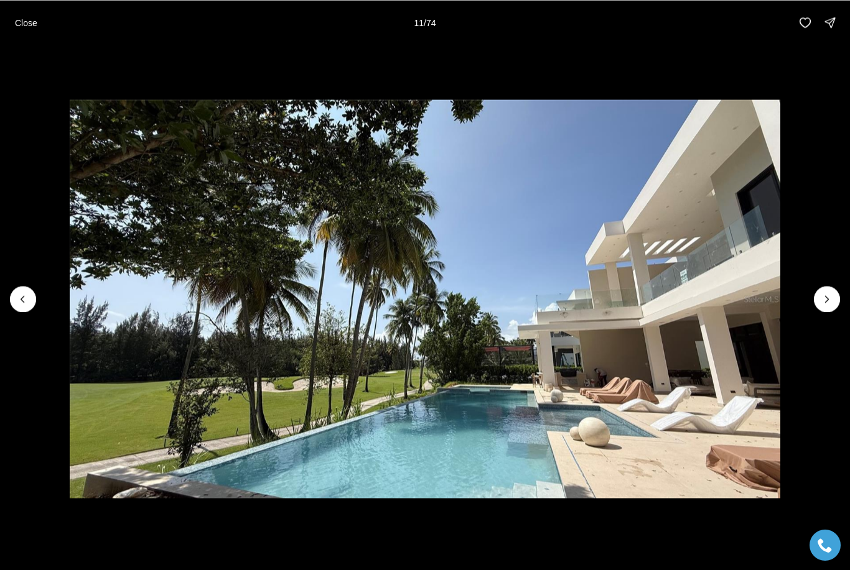
click at [829, 295] on icon "Next slide" at bounding box center [827, 299] width 12 height 12
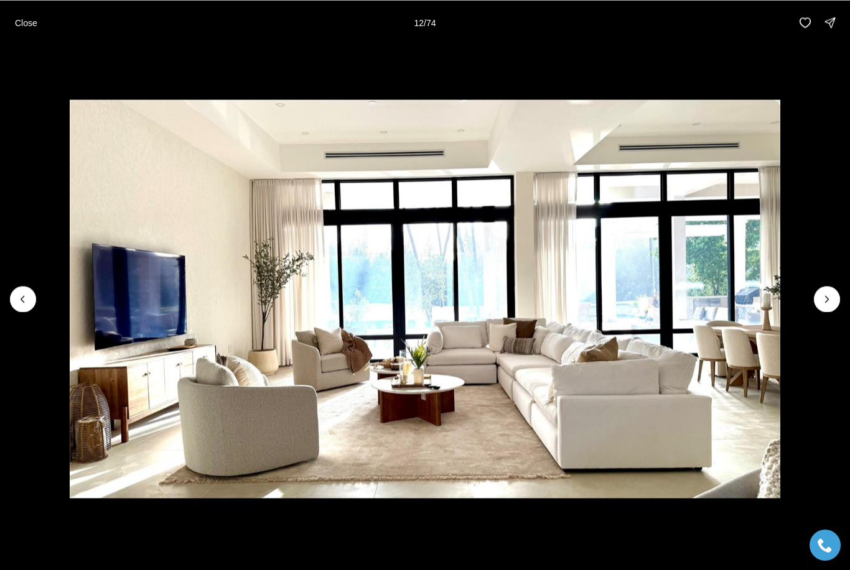
click at [825, 299] on icon "Next slide" at bounding box center [827, 299] width 12 height 12
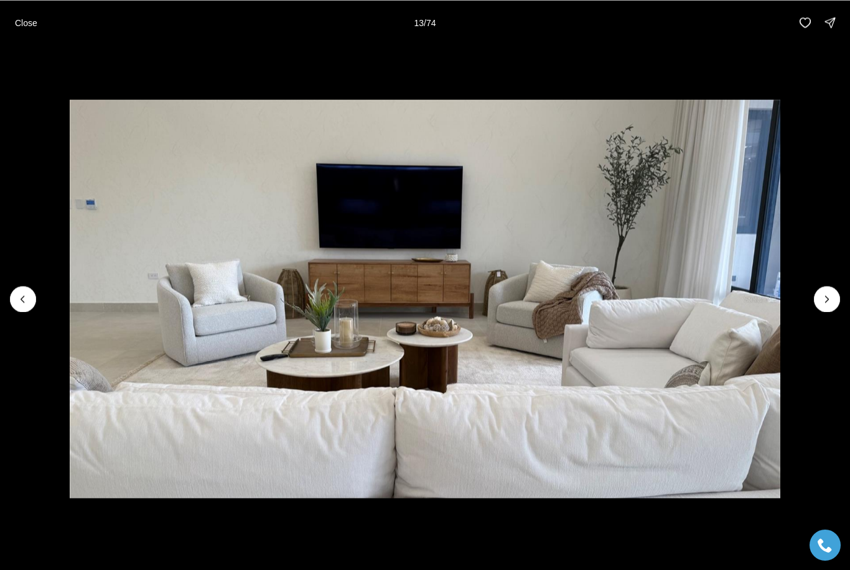
click at [830, 294] on icon "Next slide" at bounding box center [827, 299] width 12 height 12
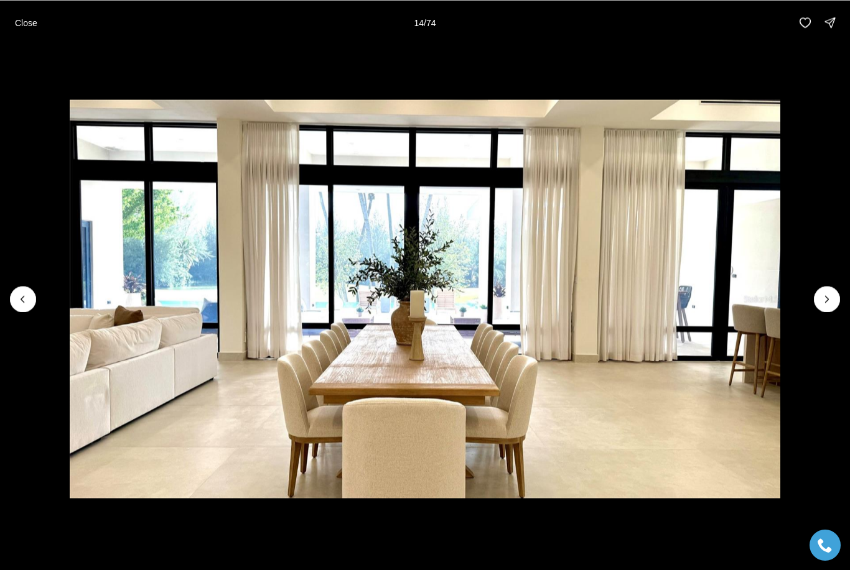
click at [824, 289] on button "Next slide" at bounding box center [827, 299] width 26 height 26
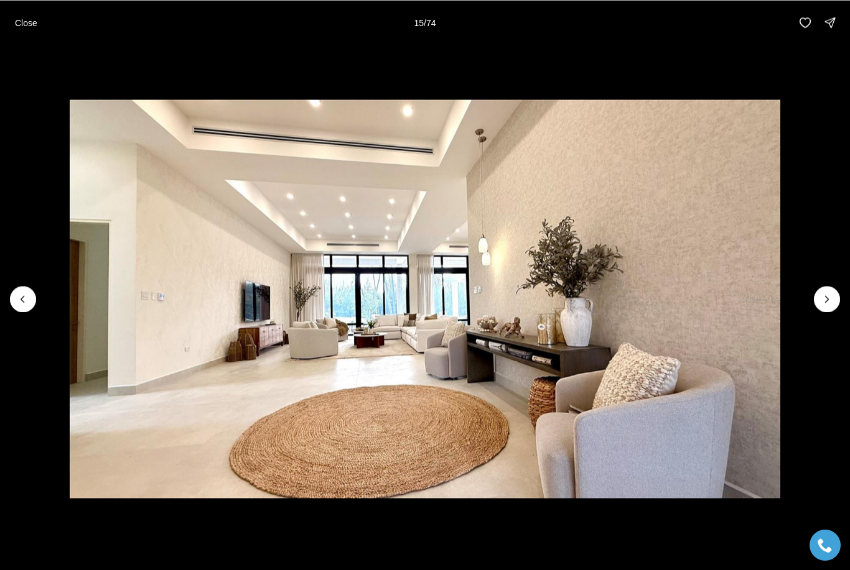
click at [830, 290] on button "Next slide" at bounding box center [827, 299] width 26 height 26
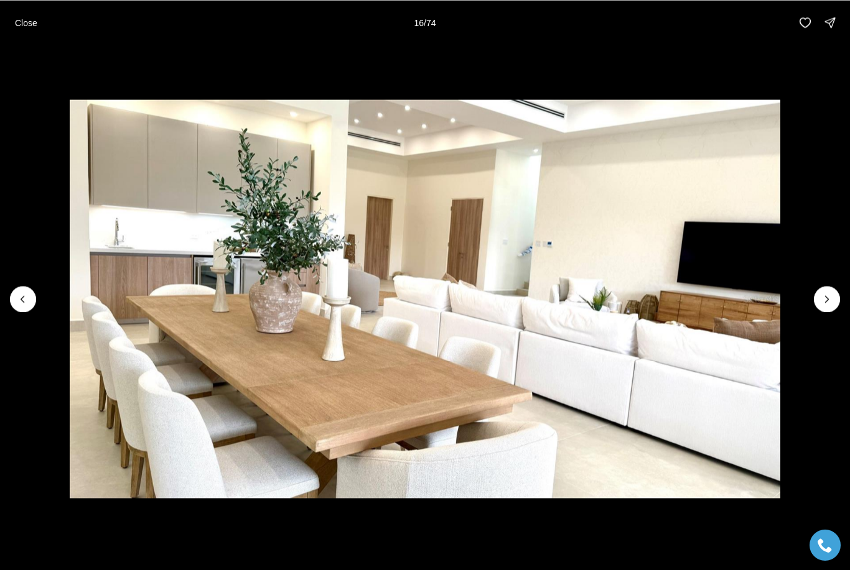
click at [833, 289] on button "Next slide" at bounding box center [827, 299] width 26 height 26
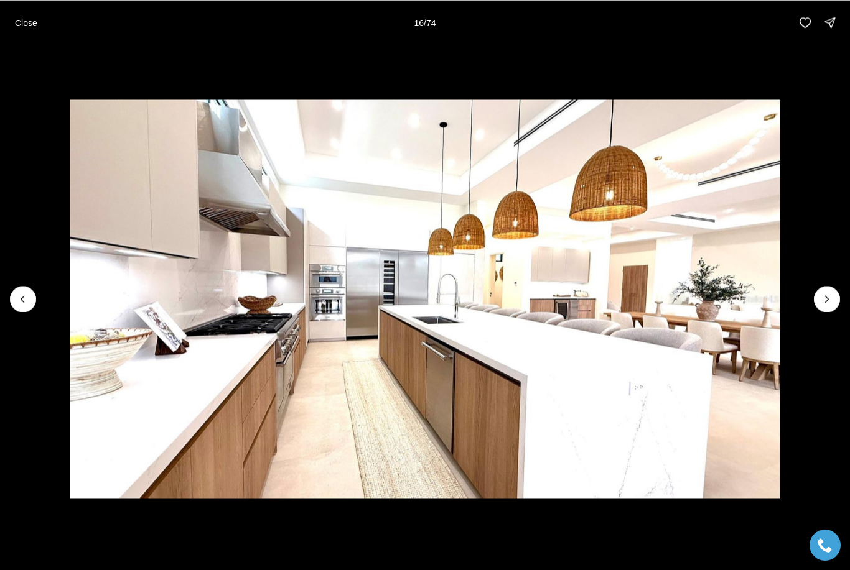
click at [832, 288] on button "Next slide" at bounding box center [827, 299] width 26 height 26
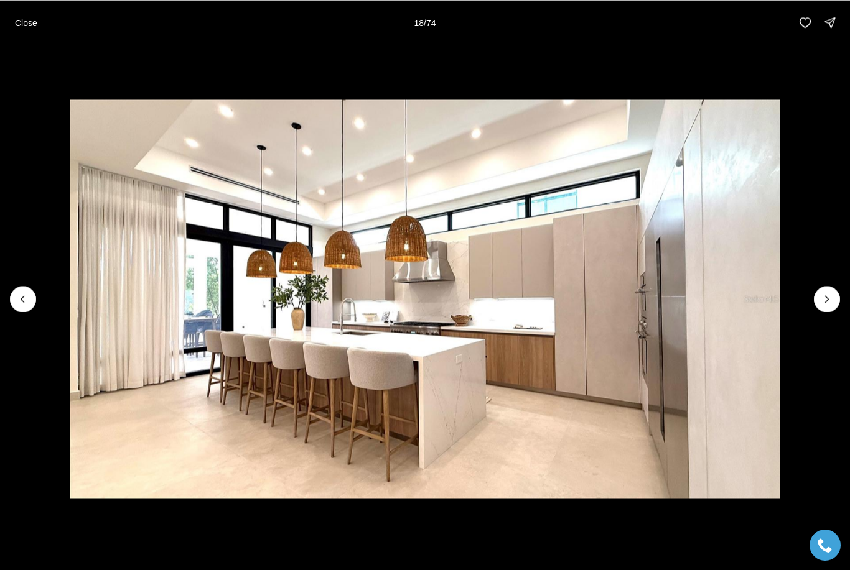
click at [780, 287] on img "18 of 74" at bounding box center [425, 299] width 710 height 399
click at [834, 294] on button "Next slide" at bounding box center [827, 299] width 26 height 26
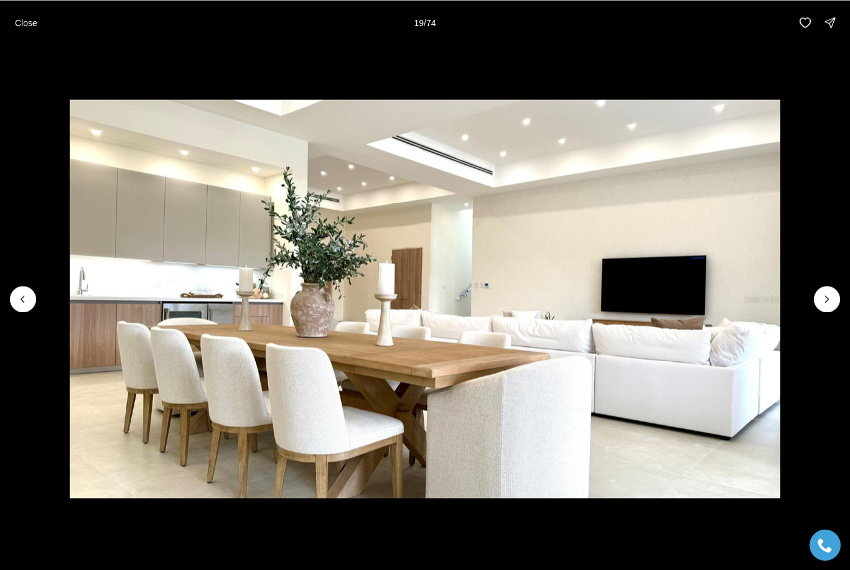
click at [829, 296] on icon "Next slide" at bounding box center [827, 299] width 12 height 12
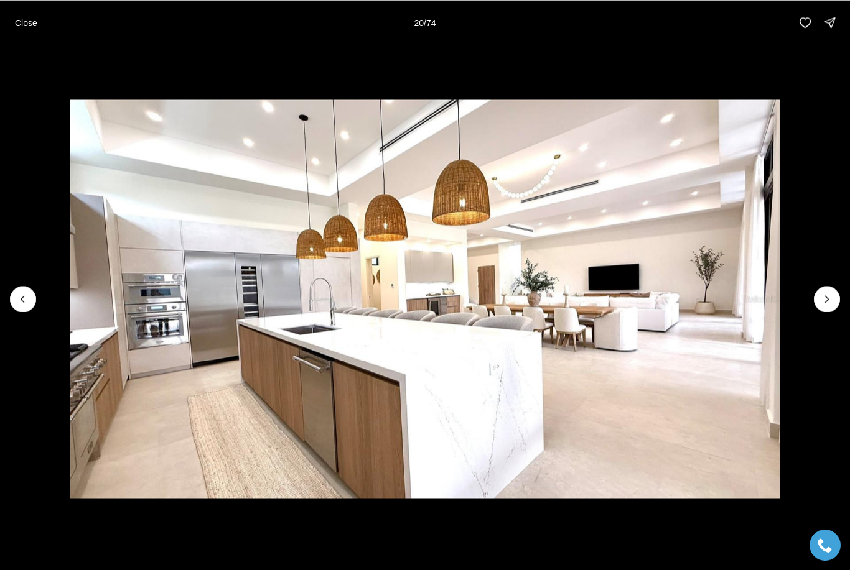
click at [832, 294] on icon "Next slide" at bounding box center [827, 299] width 12 height 12
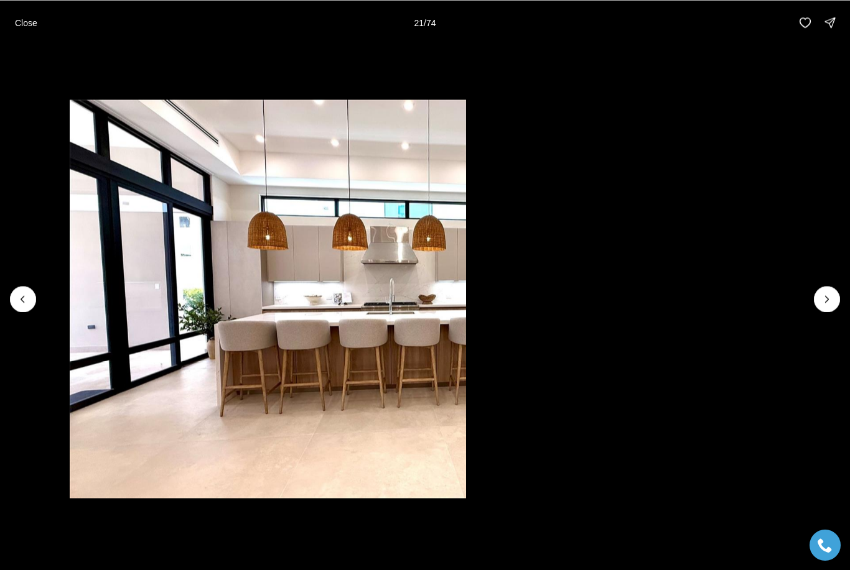
click at [831, 297] on icon "Next slide" at bounding box center [827, 299] width 12 height 12
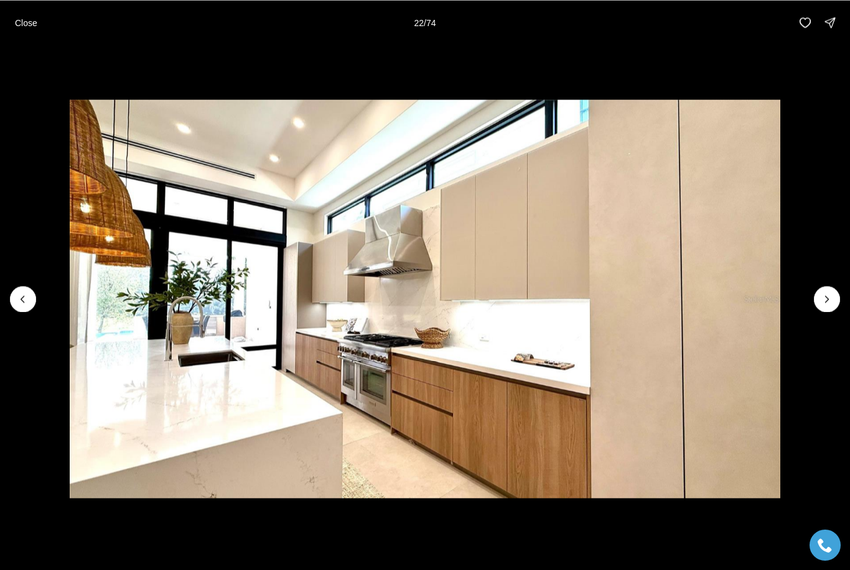
click at [832, 297] on icon "Next slide" at bounding box center [827, 299] width 12 height 12
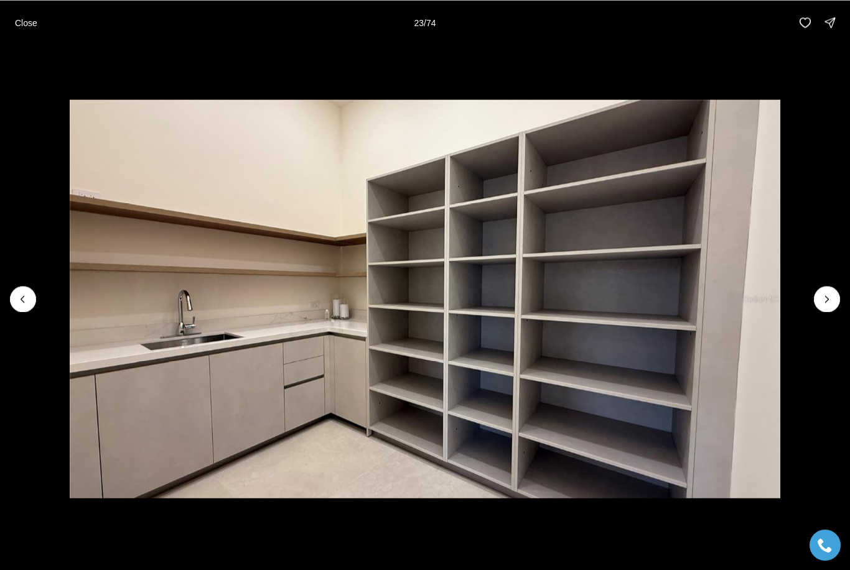
click at [832, 296] on icon "Next slide" at bounding box center [827, 299] width 12 height 12
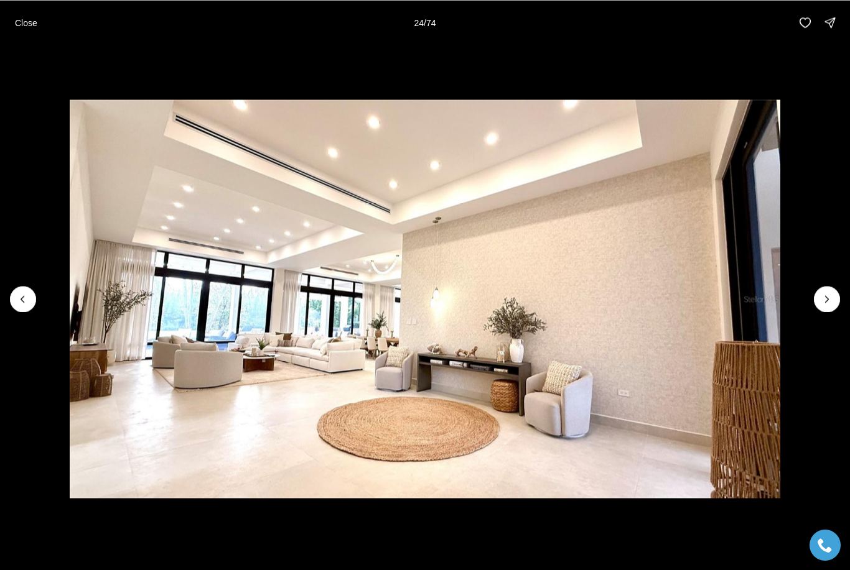
click at [833, 293] on button "Next slide" at bounding box center [827, 299] width 26 height 26
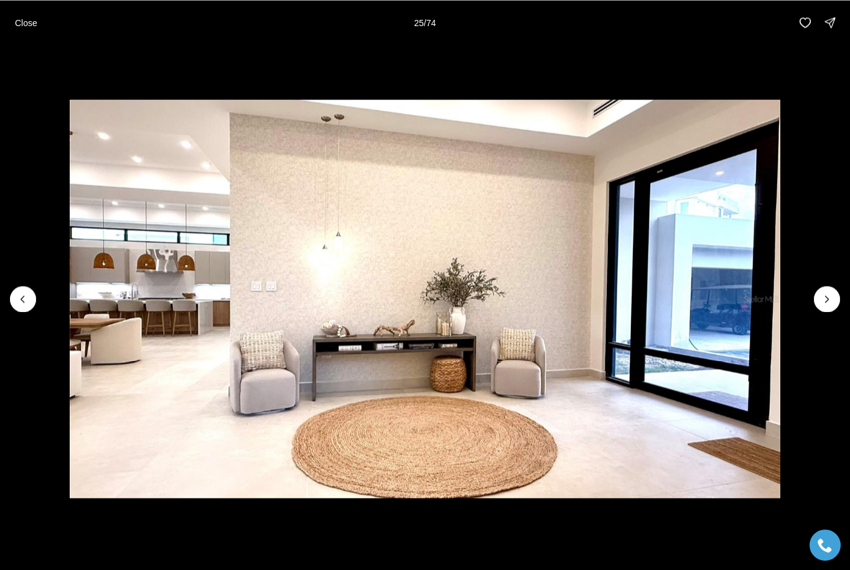
click at [831, 297] on icon "Next slide" at bounding box center [827, 299] width 12 height 12
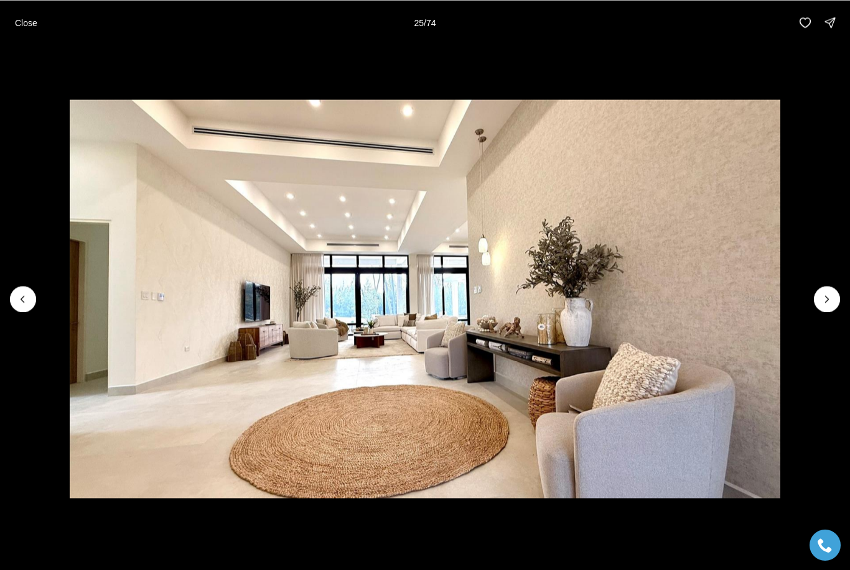
click at [830, 299] on icon "Next slide" at bounding box center [827, 299] width 12 height 12
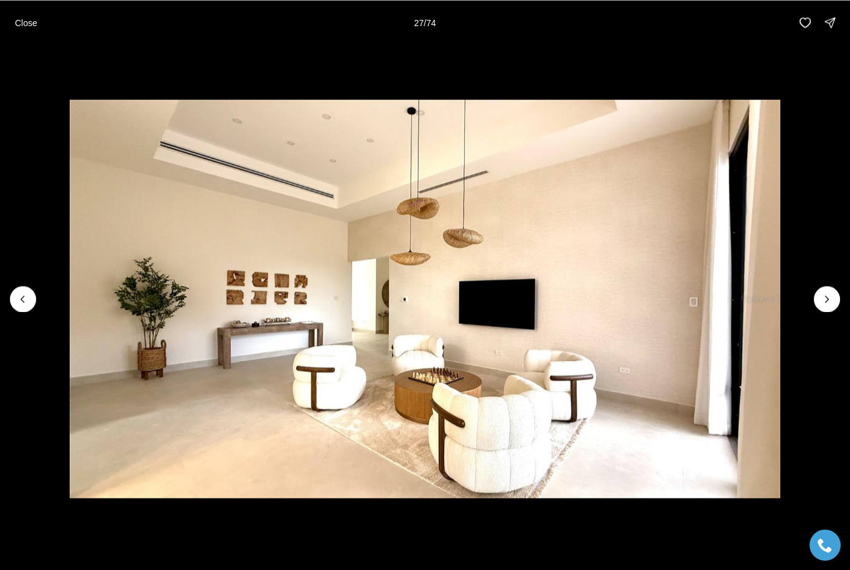
click at [830, 298] on icon "Next slide" at bounding box center [827, 299] width 12 height 12
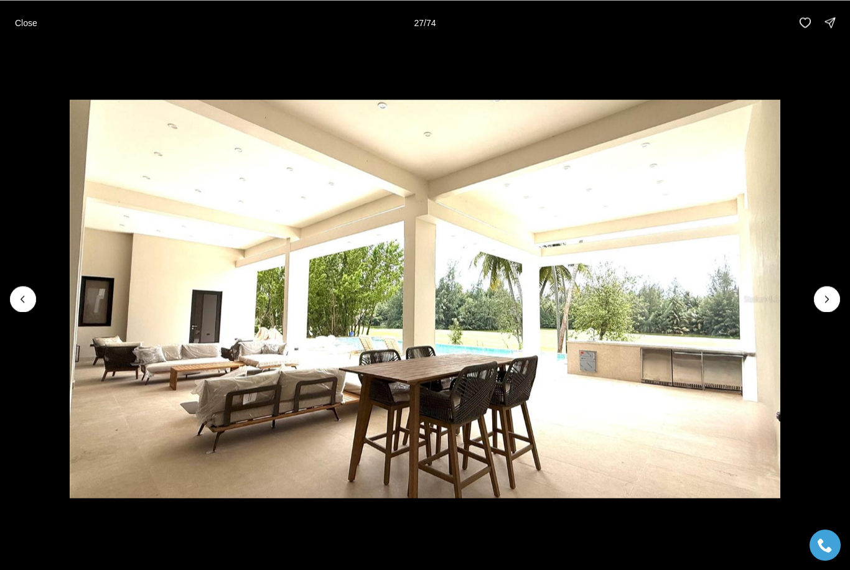
click at [830, 297] on icon "Next slide" at bounding box center [827, 299] width 12 height 12
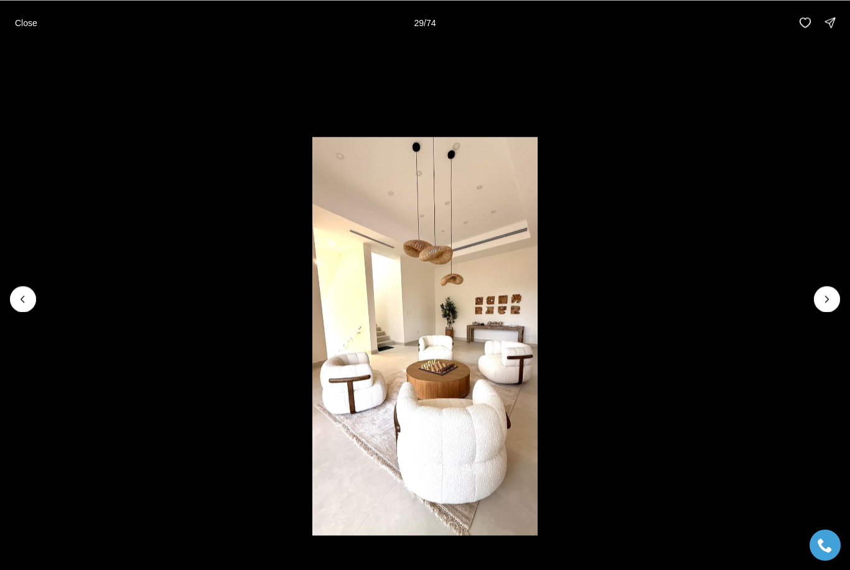
click at [831, 295] on icon "Next slide" at bounding box center [827, 299] width 12 height 12
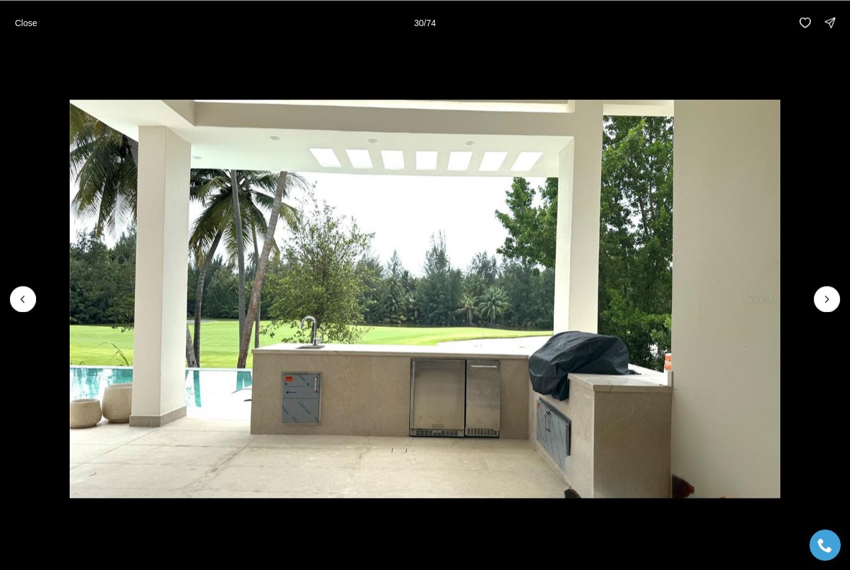
click at [830, 300] on icon "Next slide" at bounding box center [827, 299] width 12 height 12
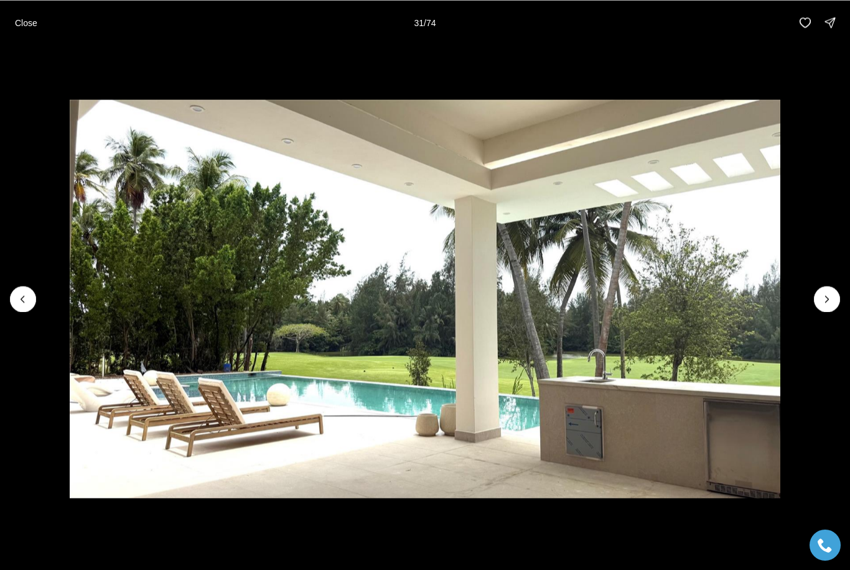
click at [832, 300] on icon "Next slide" at bounding box center [827, 299] width 12 height 12
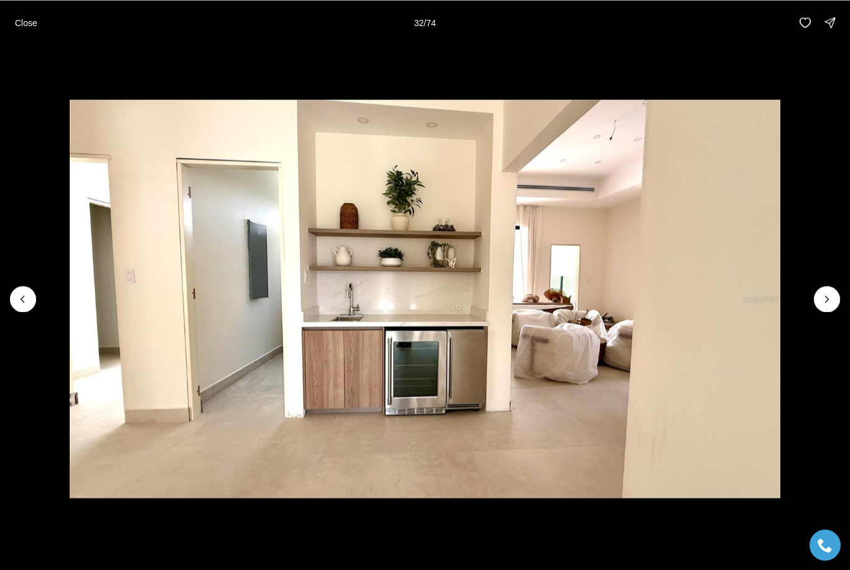
click at [831, 298] on icon "Next slide" at bounding box center [827, 299] width 12 height 12
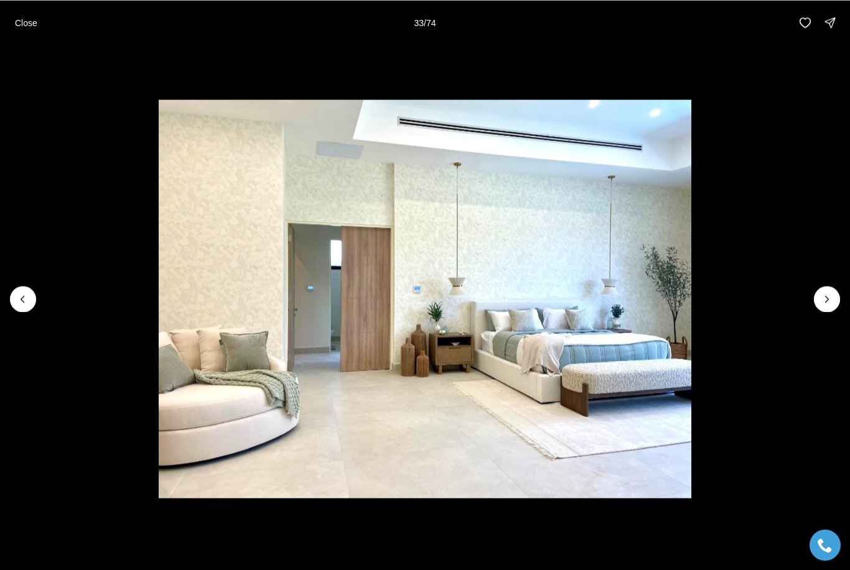
click at [832, 293] on icon "Next slide" at bounding box center [827, 299] width 12 height 12
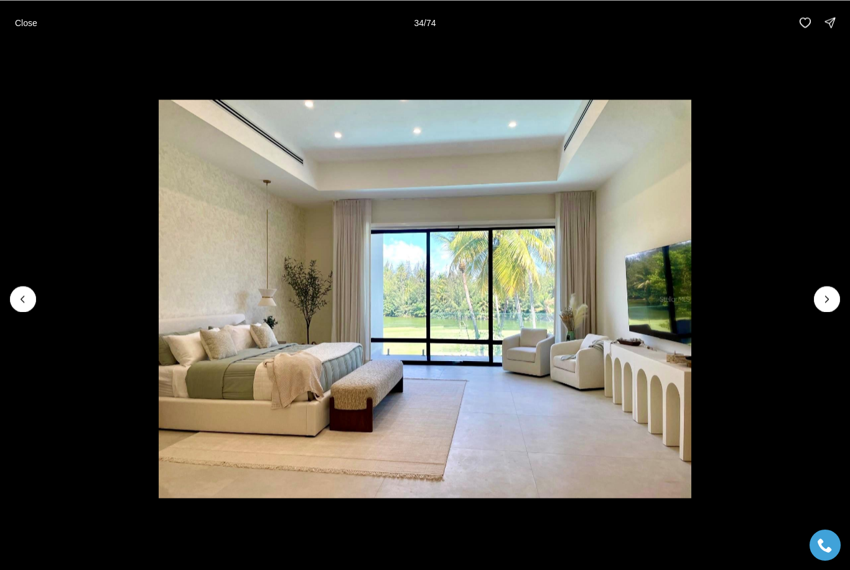
click at [691, 299] on img "34 of 74" at bounding box center [425, 299] width 532 height 399
click at [832, 295] on icon "Next slide" at bounding box center [827, 299] width 12 height 12
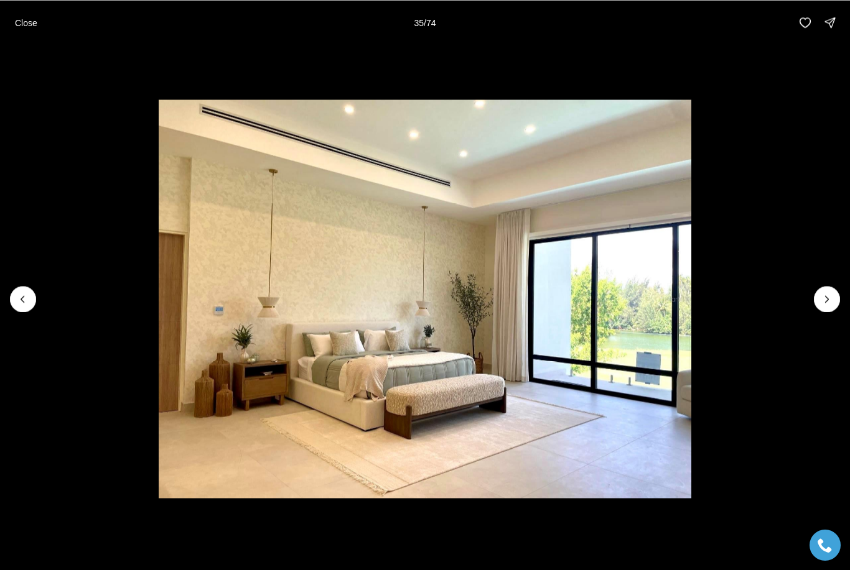
click at [829, 304] on icon "Next slide" at bounding box center [827, 299] width 12 height 12
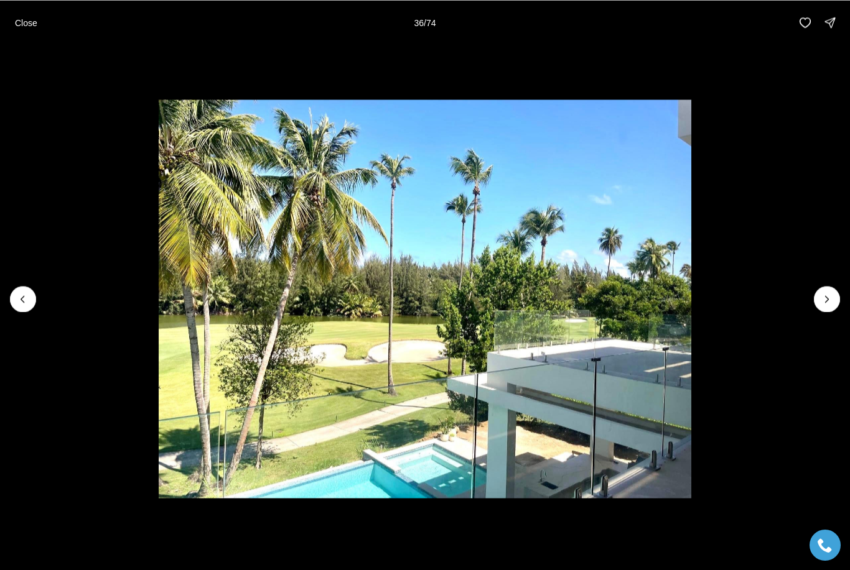
click at [831, 304] on icon "Next slide" at bounding box center [827, 299] width 12 height 12
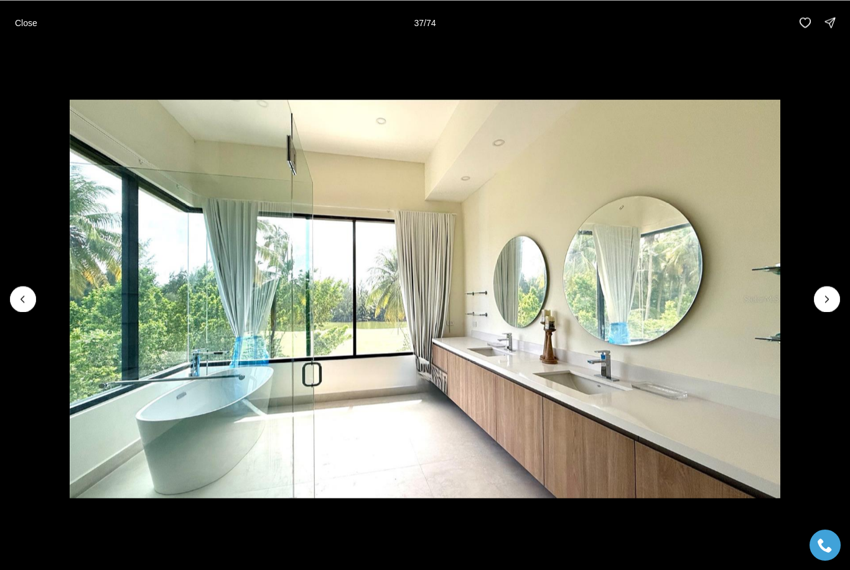
click at [832, 299] on icon "Next slide" at bounding box center [827, 299] width 12 height 12
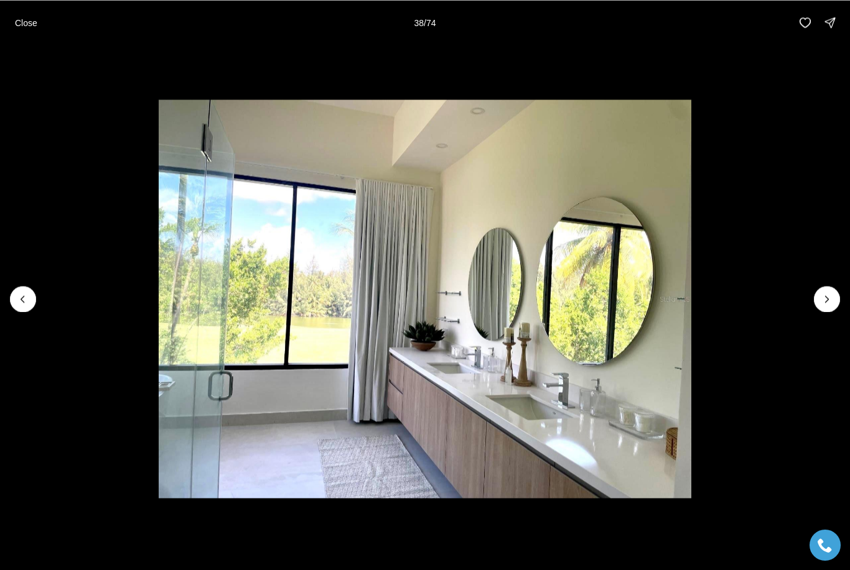
click at [831, 298] on icon "Next slide" at bounding box center [827, 299] width 12 height 12
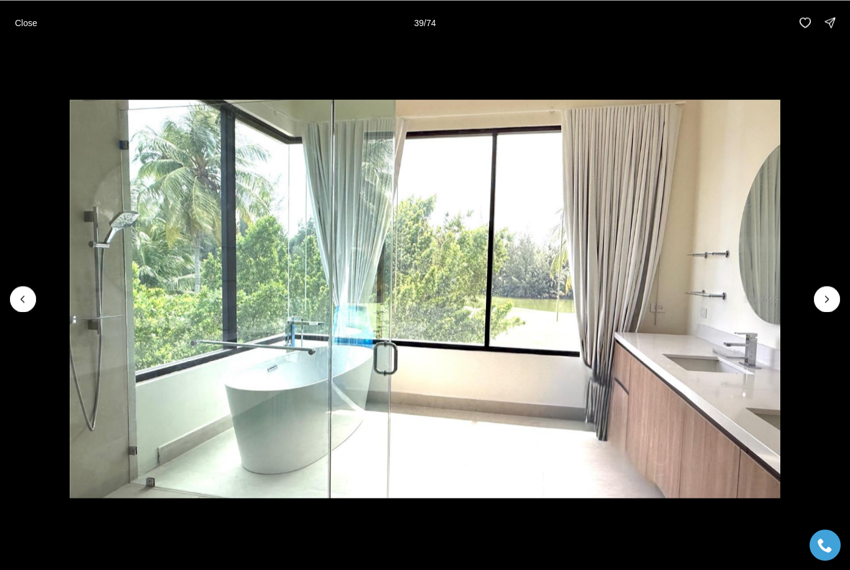
click at [831, 301] on icon "Next slide" at bounding box center [827, 299] width 12 height 12
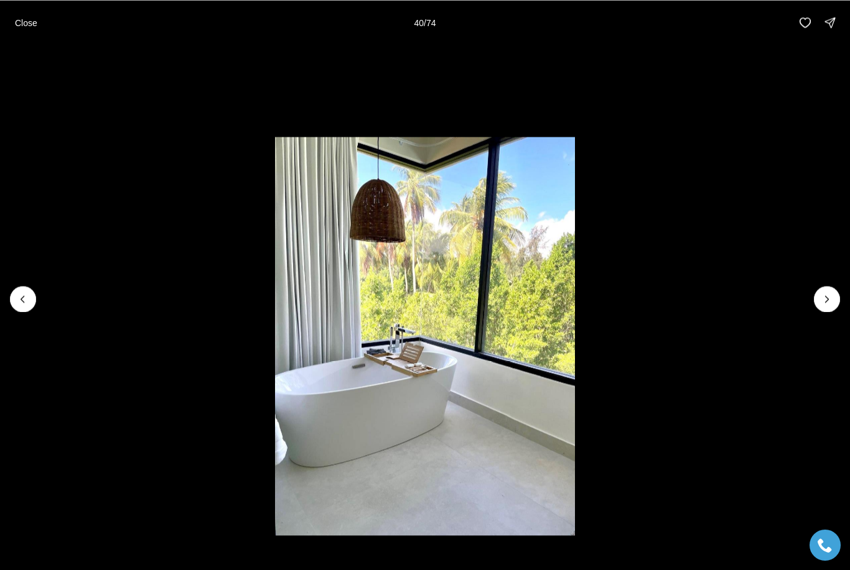
click at [831, 297] on icon "Next slide" at bounding box center [827, 299] width 12 height 12
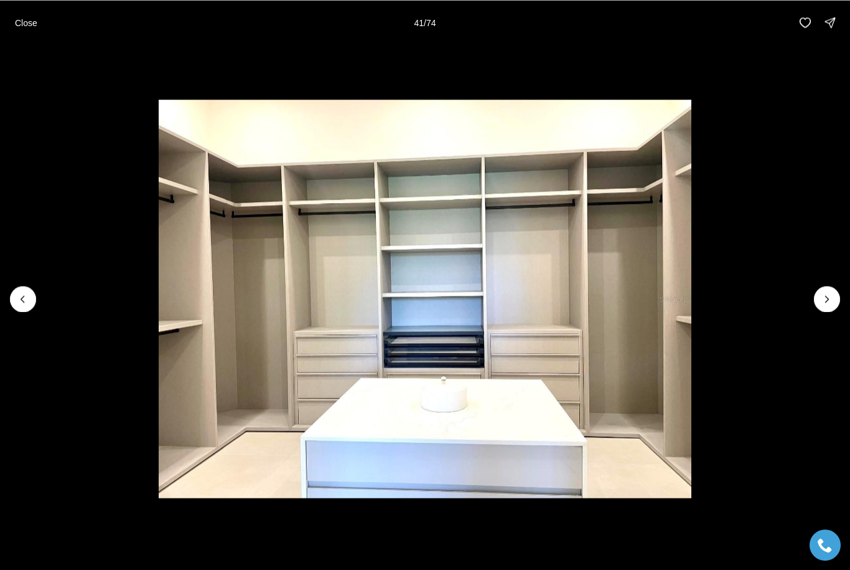
click at [832, 298] on icon "Next slide" at bounding box center [827, 299] width 12 height 12
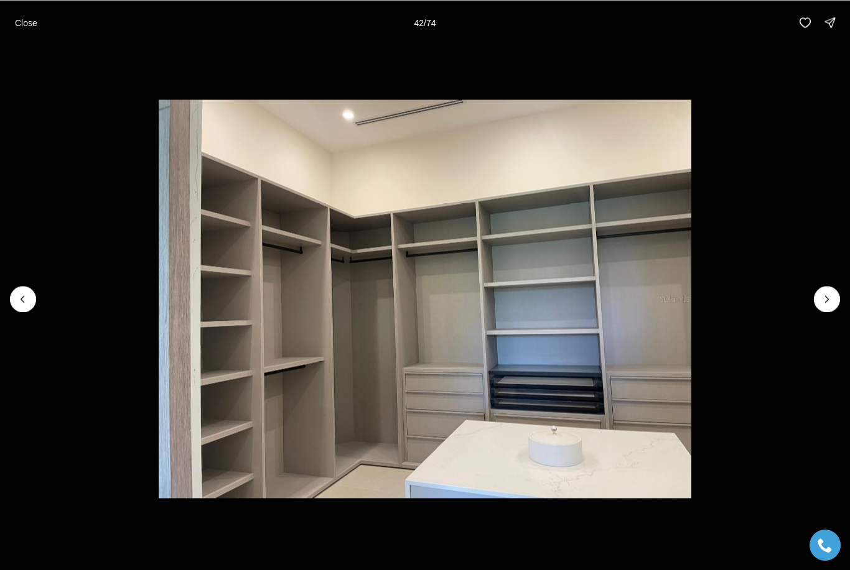
click at [831, 299] on icon "Next slide" at bounding box center [827, 299] width 12 height 12
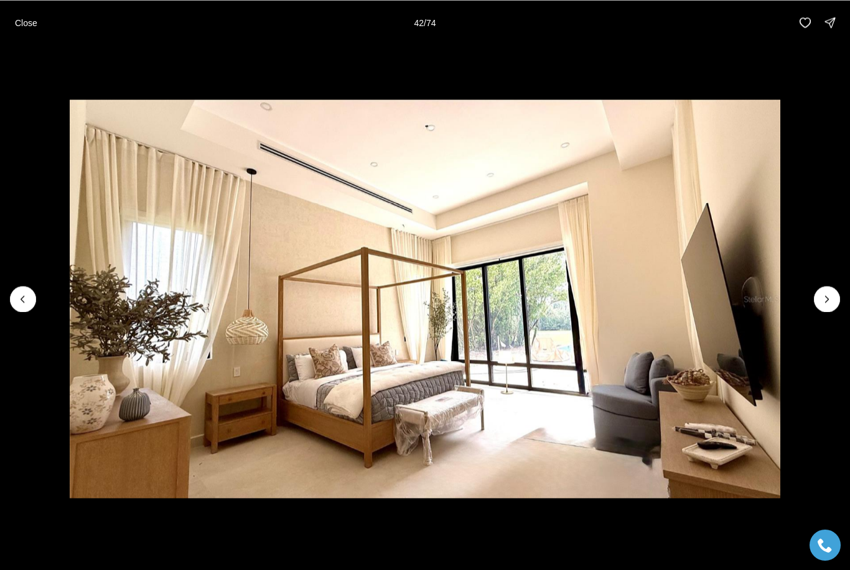
click at [830, 297] on icon "Next slide" at bounding box center [827, 299] width 12 height 12
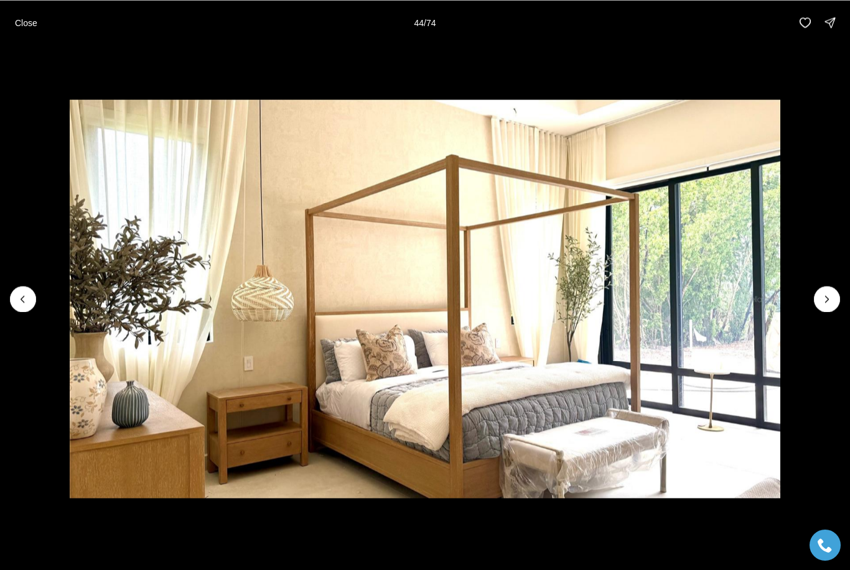
click at [830, 297] on icon "Next slide" at bounding box center [827, 299] width 12 height 12
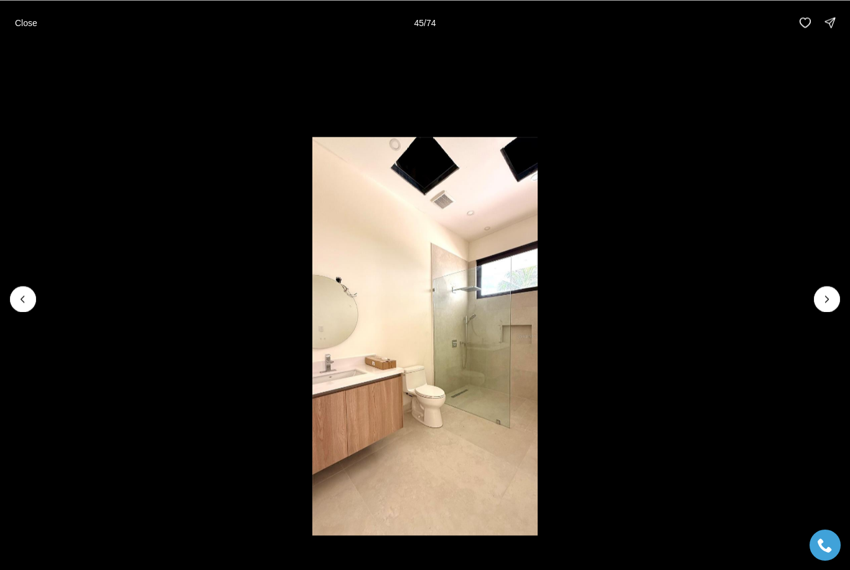
click at [828, 299] on icon "Next slide" at bounding box center [826, 299] width 3 height 6
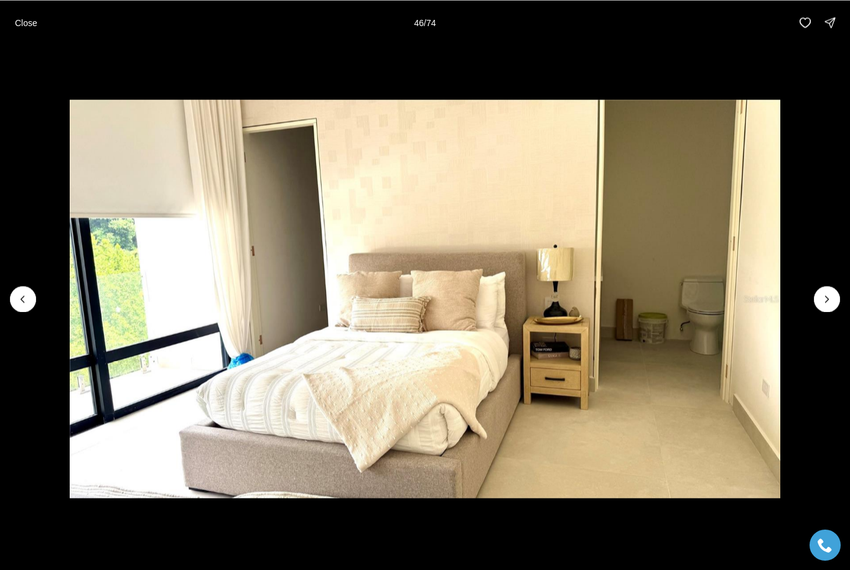
click at [827, 302] on icon "Next slide" at bounding box center [827, 299] width 12 height 12
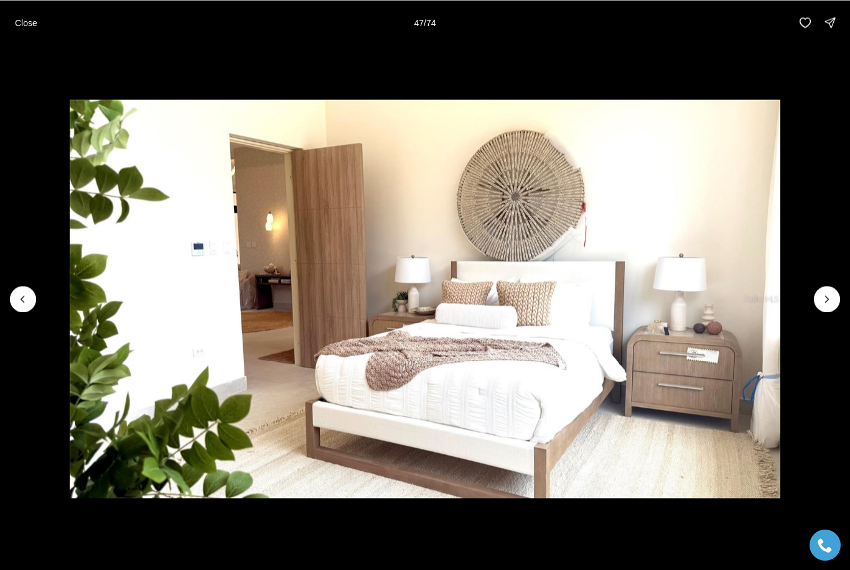
click at [829, 302] on icon "Next slide" at bounding box center [827, 299] width 12 height 12
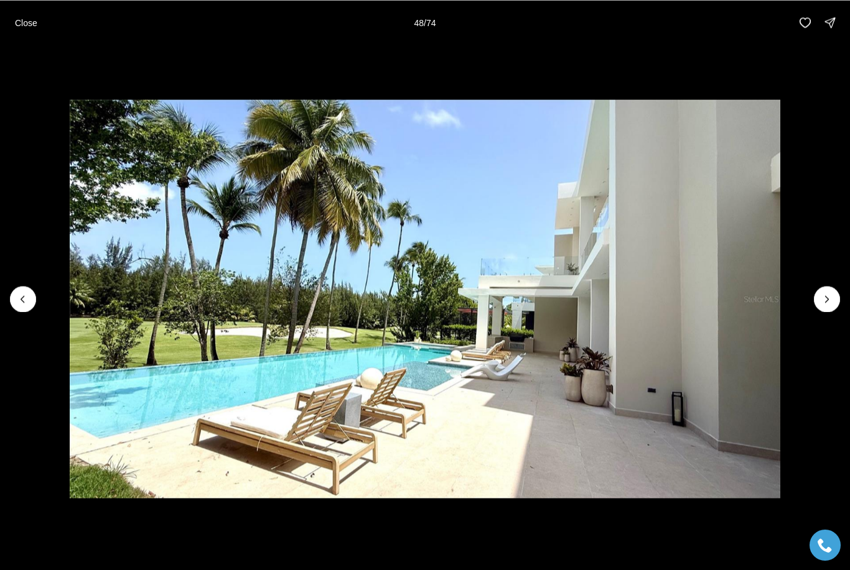
click at [831, 301] on icon "Next slide" at bounding box center [827, 299] width 12 height 12
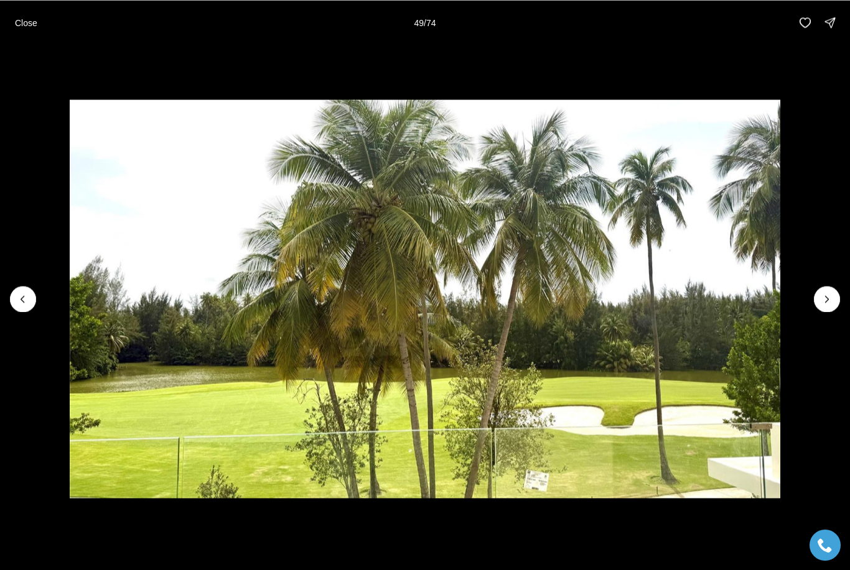
click at [824, 305] on icon "Next slide" at bounding box center [827, 299] width 12 height 12
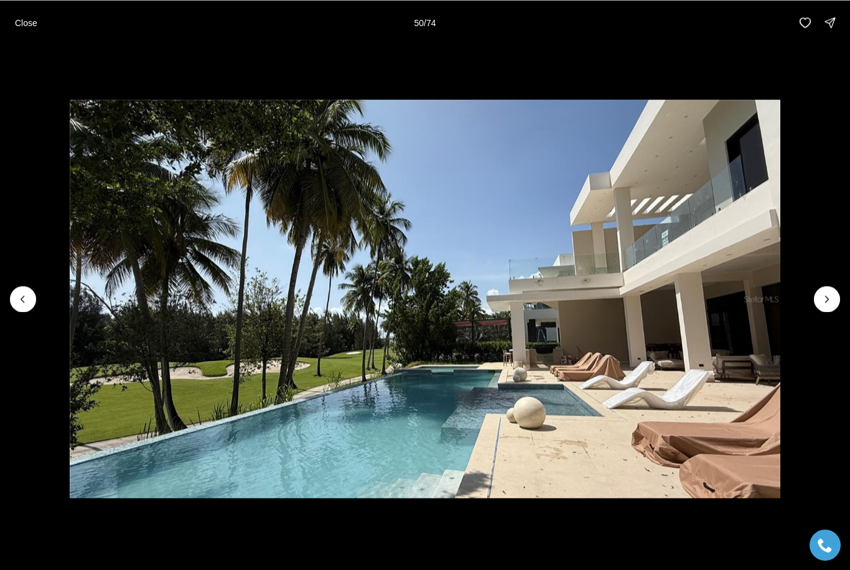
click at [825, 299] on icon "Next slide" at bounding box center [827, 299] width 12 height 12
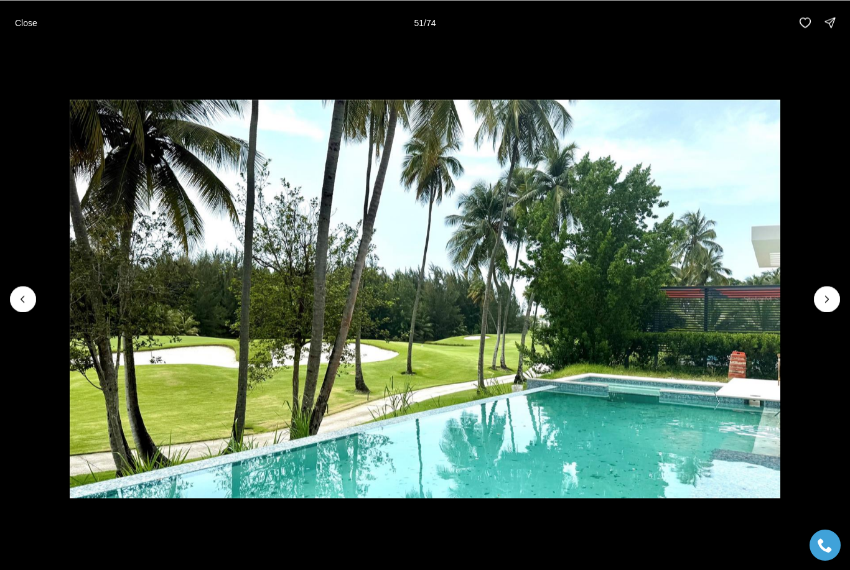
click at [825, 296] on icon "Next slide" at bounding box center [826, 299] width 3 height 6
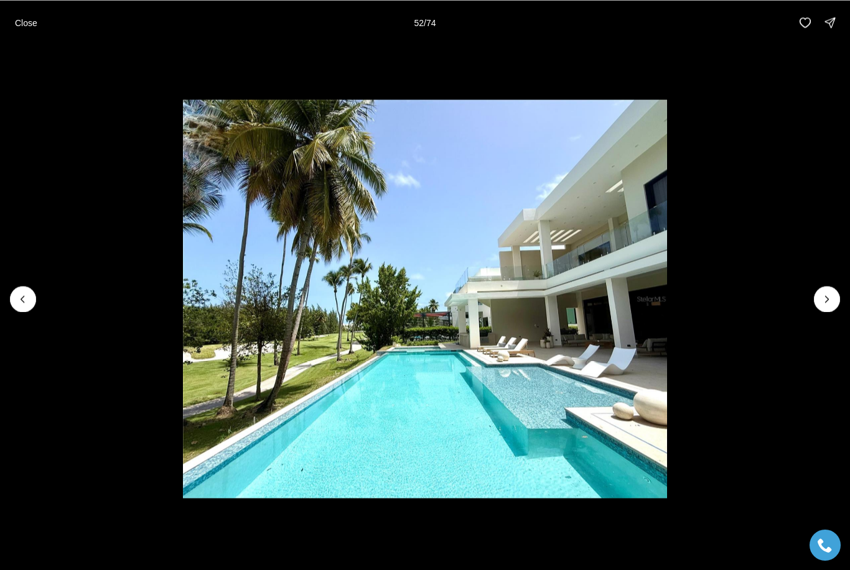
click at [821, 295] on icon "Next slide" at bounding box center [827, 299] width 12 height 12
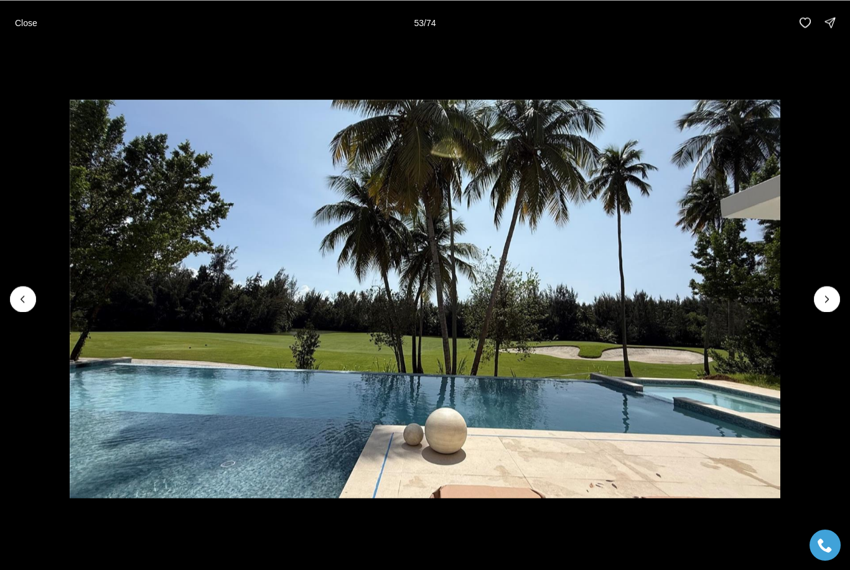
click at [827, 300] on icon "Next slide" at bounding box center [827, 299] width 12 height 12
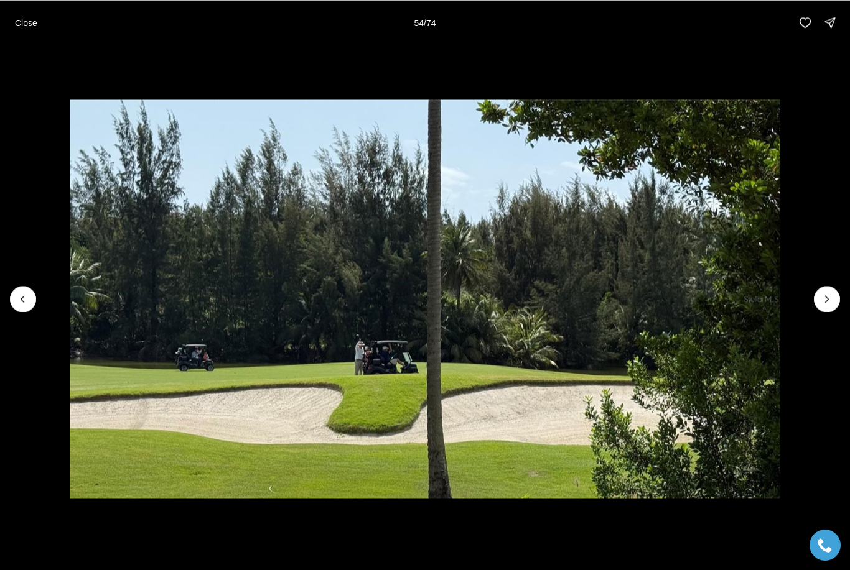
click at [830, 297] on icon "Next slide" at bounding box center [827, 299] width 12 height 12
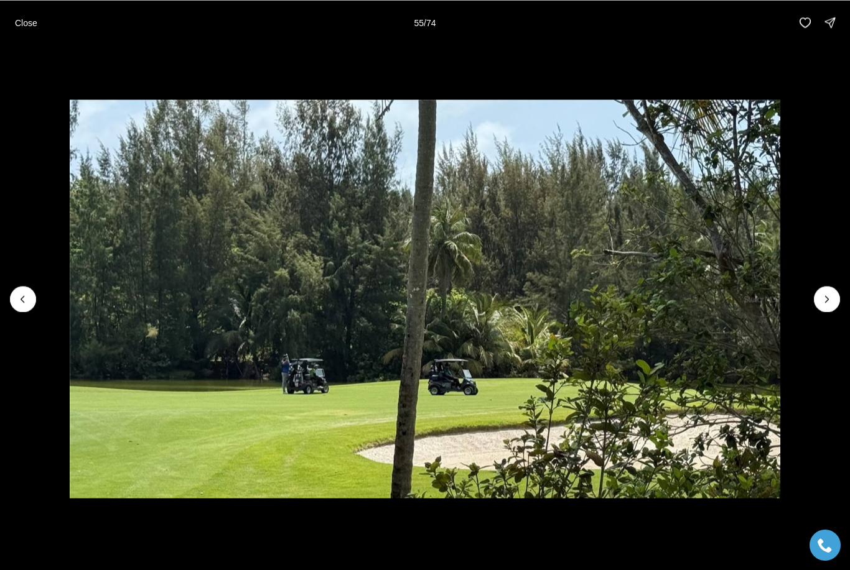
click at [827, 295] on icon "Next slide" at bounding box center [827, 299] width 12 height 12
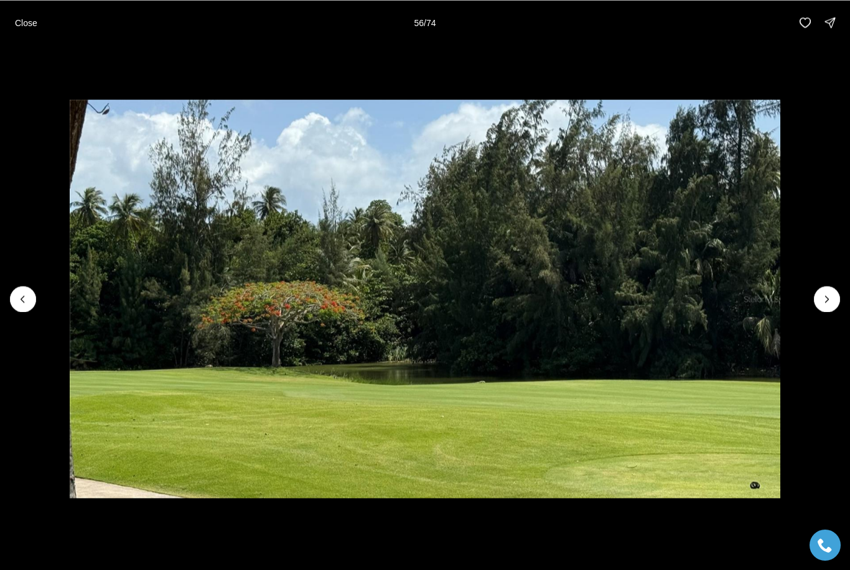
click at [827, 299] on icon "Next slide" at bounding box center [827, 299] width 12 height 12
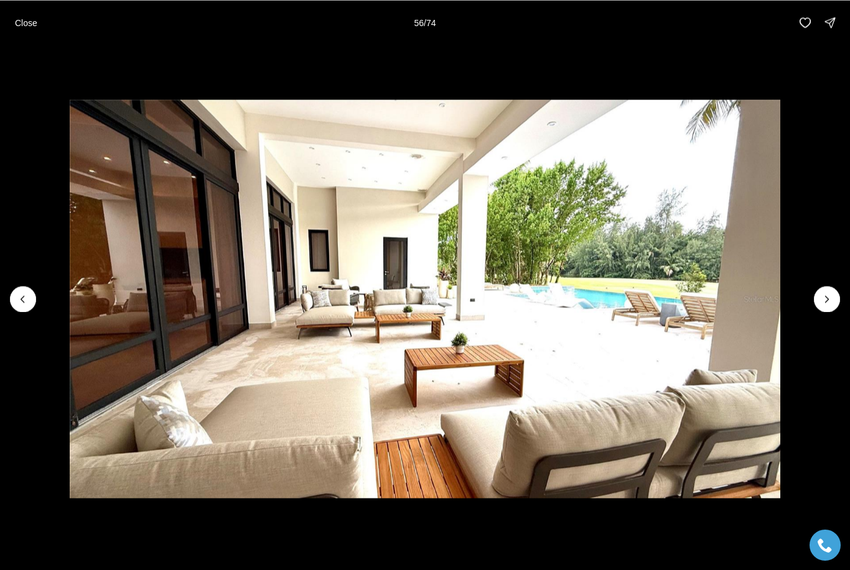
click at [830, 299] on icon "Next slide" at bounding box center [827, 299] width 12 height 12
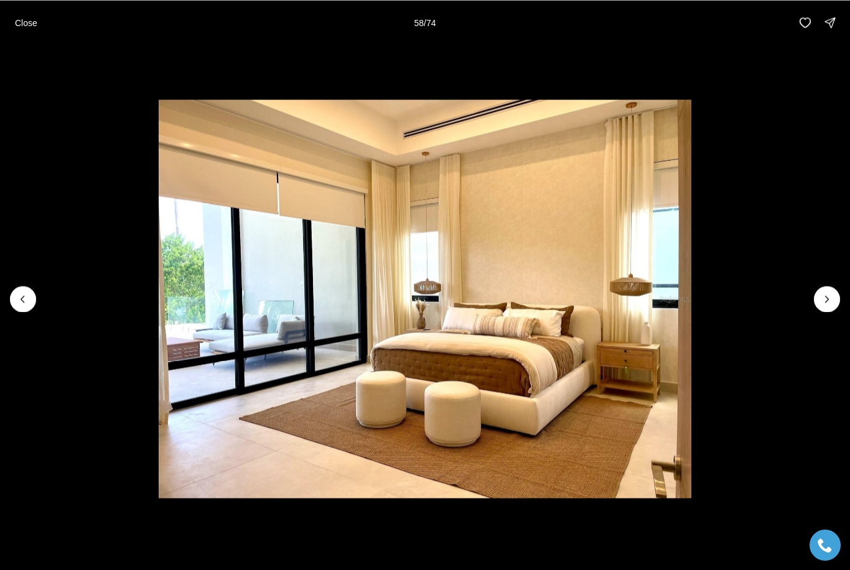
click at [826, 298] on icon "Next slide" at bounding box center [827, 299] width 12 height 12
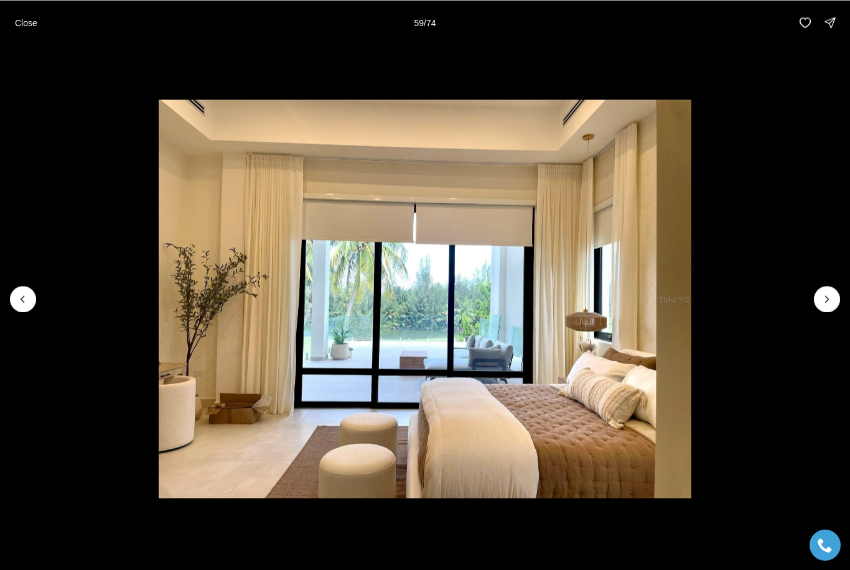
click at [828, 300] on icon "Next slide" at bounding box center [827, 299] width 12 height 12
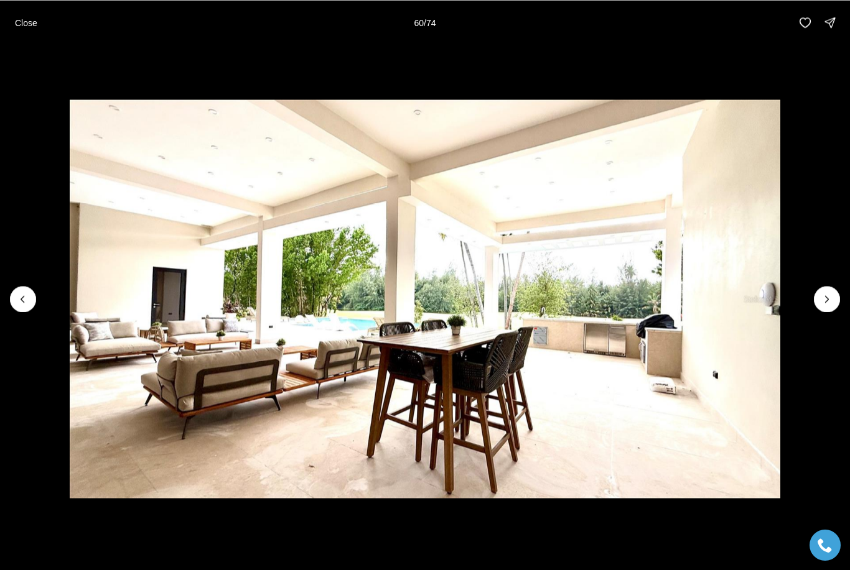
click at [825, 304] on icon "Next slide" at bounding box center [827, 299] width 12 height 12
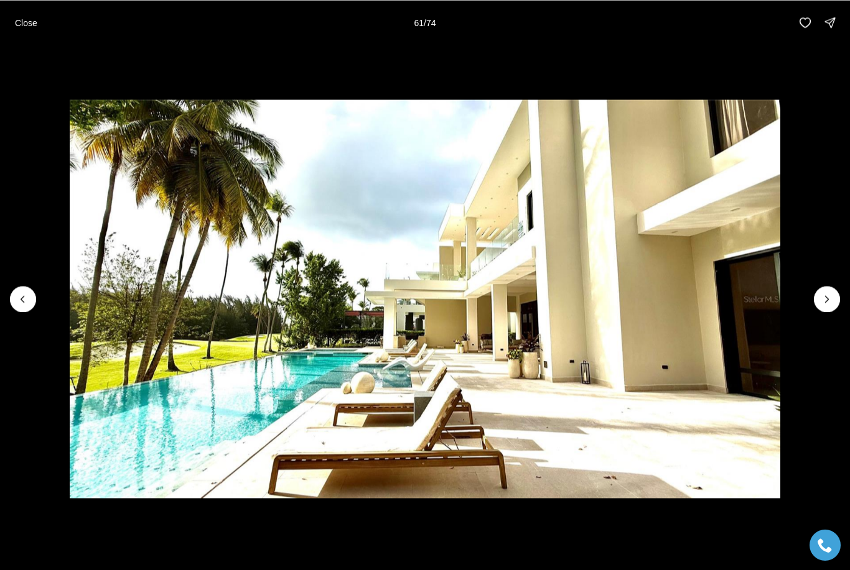
click at [830, 297] on icon "Next slide" at bounding box center [827, 299] width 12 height 12
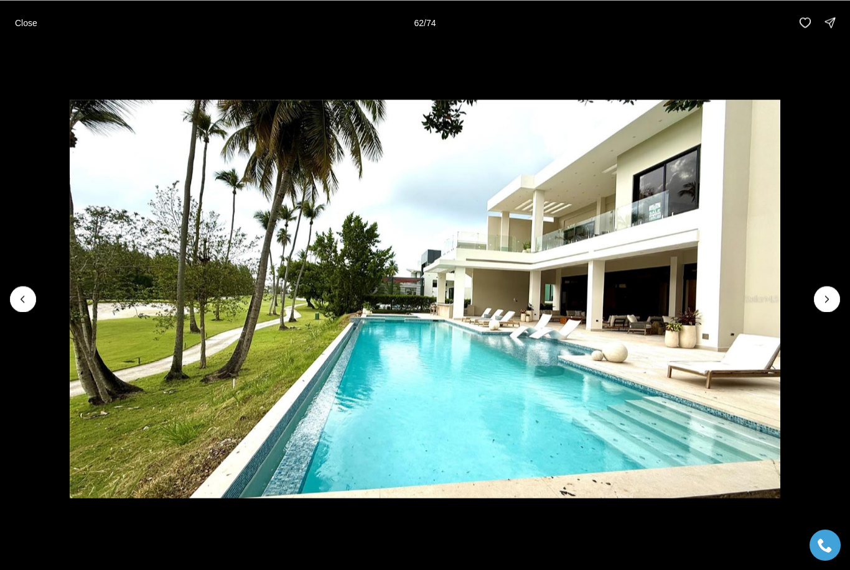
click at [827, 300] on icon "Next slide" at bounding box center [827, 299] width 12 height 12
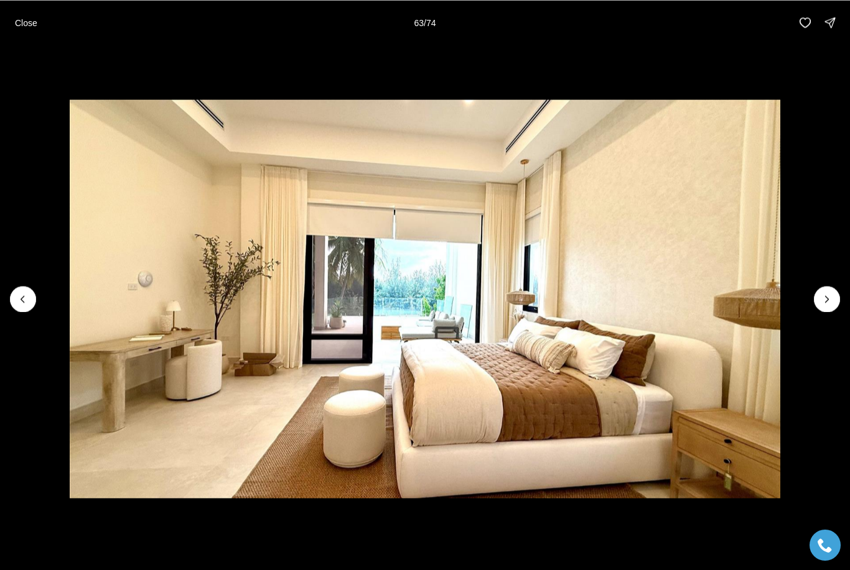
click at [822, 297] on icon "Next slide" at bounding box center [827, 299] width 12 height 12
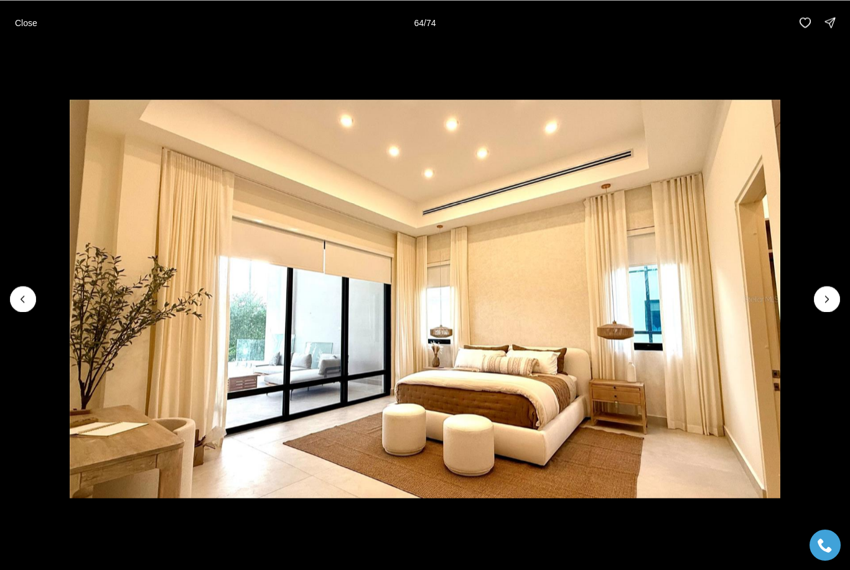
click at [822, 299] on icon "Next slide" at bounding box center [827, 299] width 12 height 12
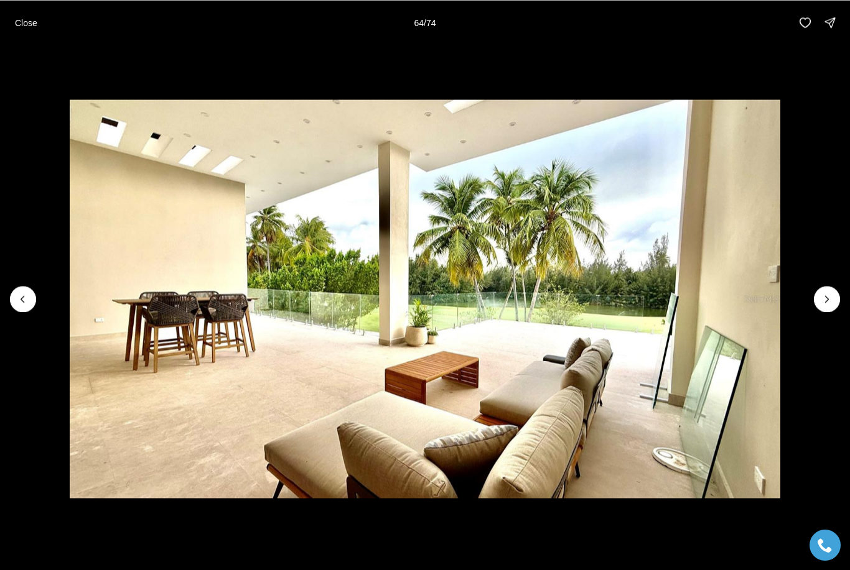
click at [822, 305] on button "Next slide" at bounding box center [827, 299] width 26 height 26
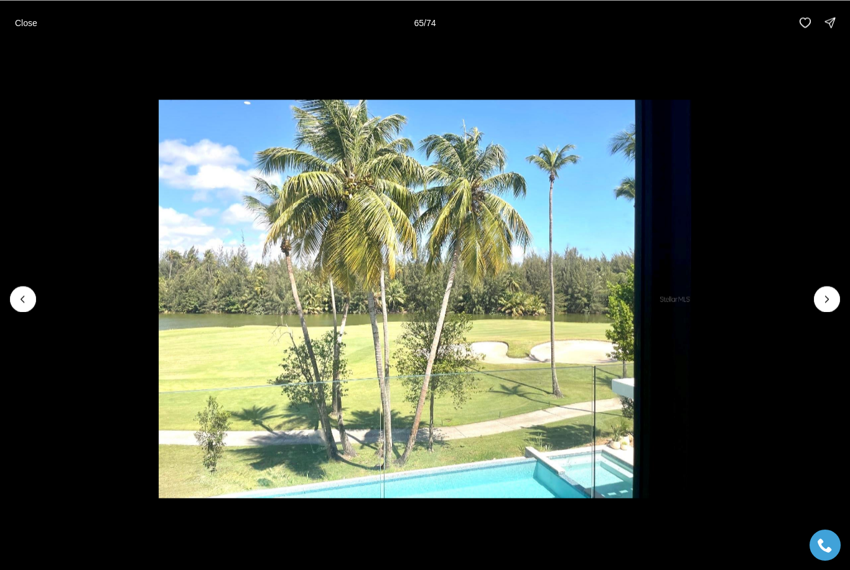
click at [819, 305] on button "Next slide" at bounding box center [827, 299] width 26 height 26
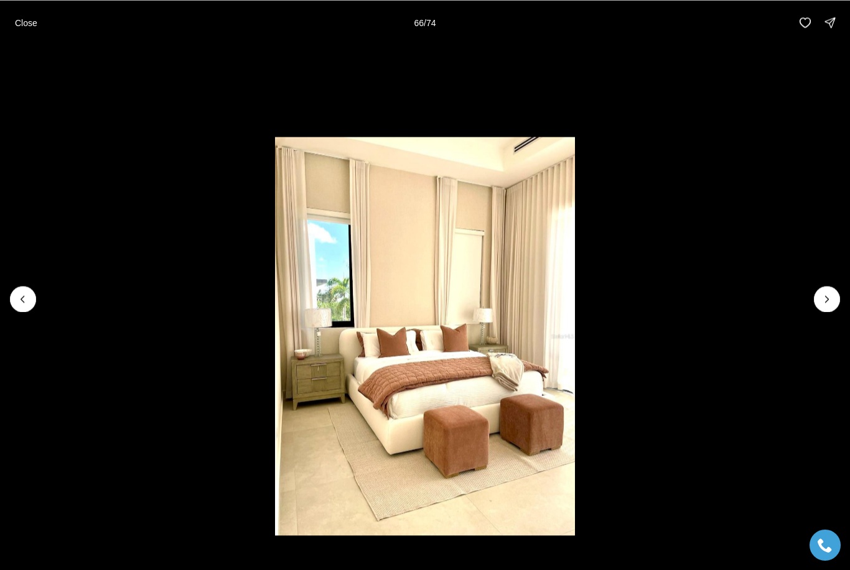
click at [821, 309] on button "Next slide" at bounding box center [827, 299] width 26 height 26
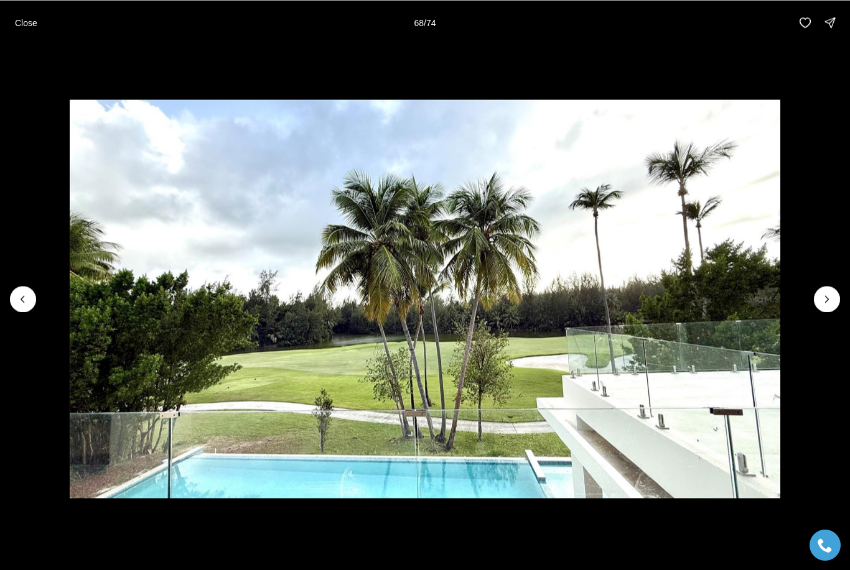
click at [822, 309] on button "Next slide" at bounding box center [827, 299] width 26 height 26
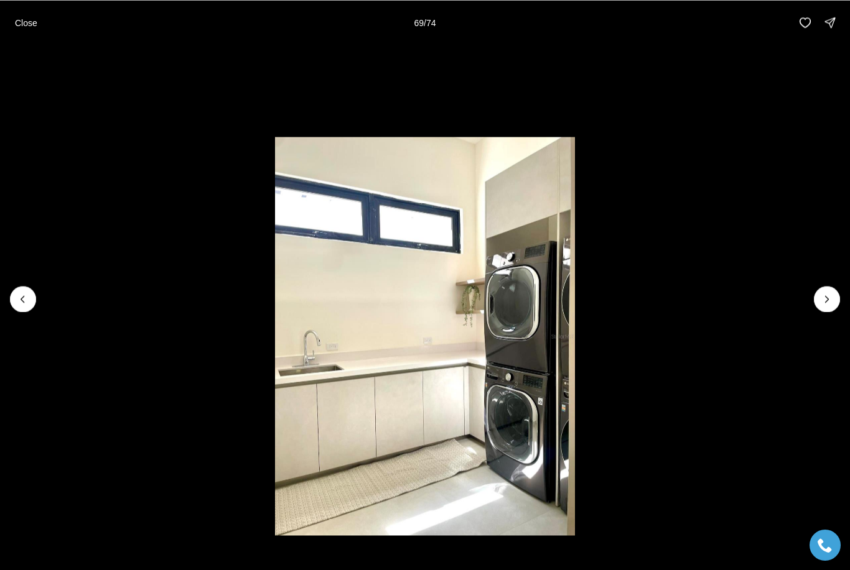
click at [822, 304] on icon "Next slide" at bounding box center [827, 299] width 12 height 12
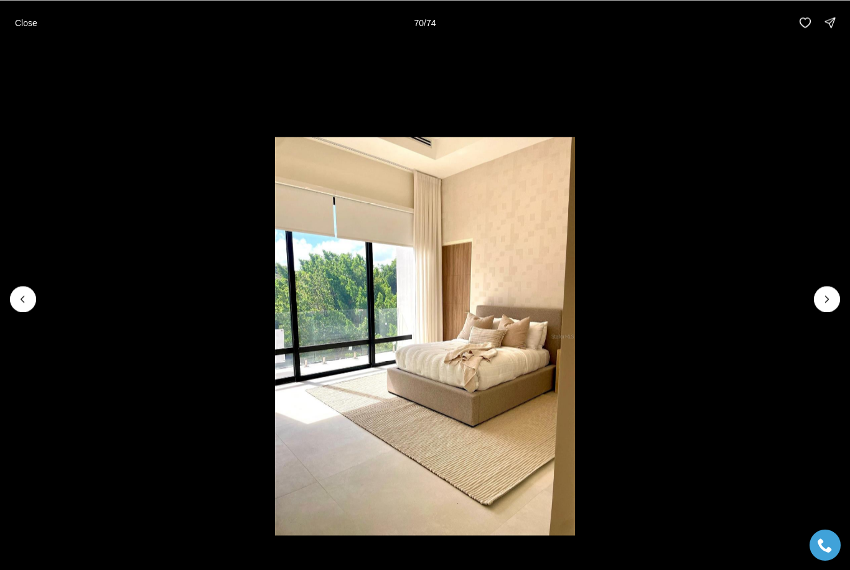
click at [829, 313] on li "70 of 74" at bounding box center [425, 299] width 850 height 508
click at [829, 312] on button "Next slide" at bounding box center [827, 299] width 26 height 26
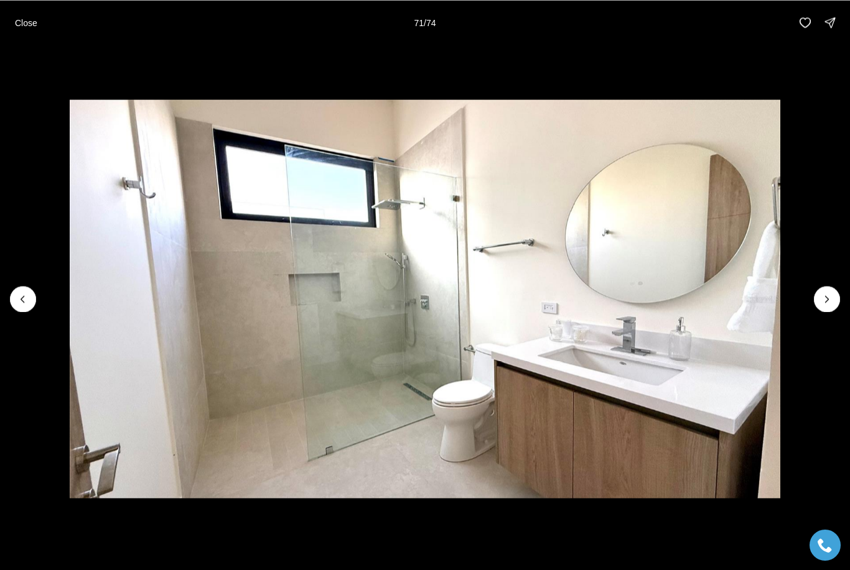
click at [829, 302] on icon "Next slide" at bounding box center [827, 299] width 12 height 12
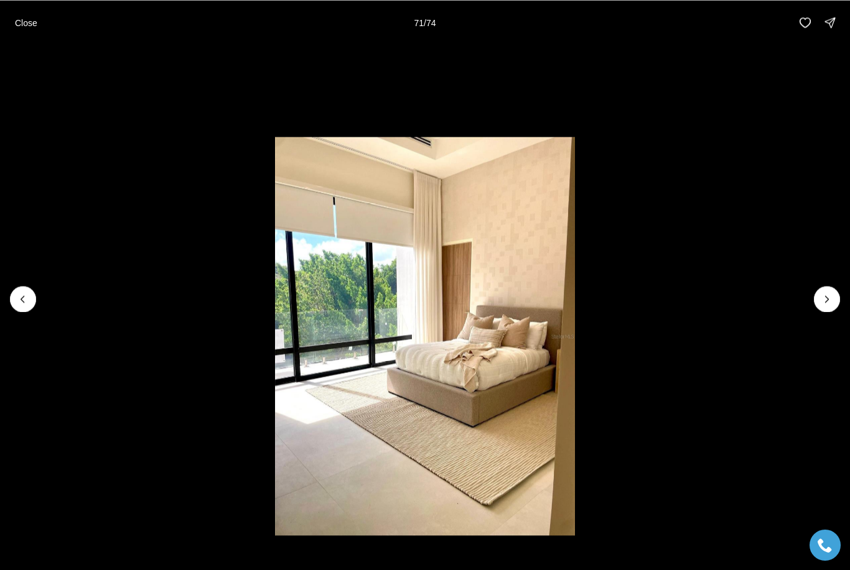
click at [825, 304] on icon "Next slide" at bounding box center [827, 299] width 12 height 12
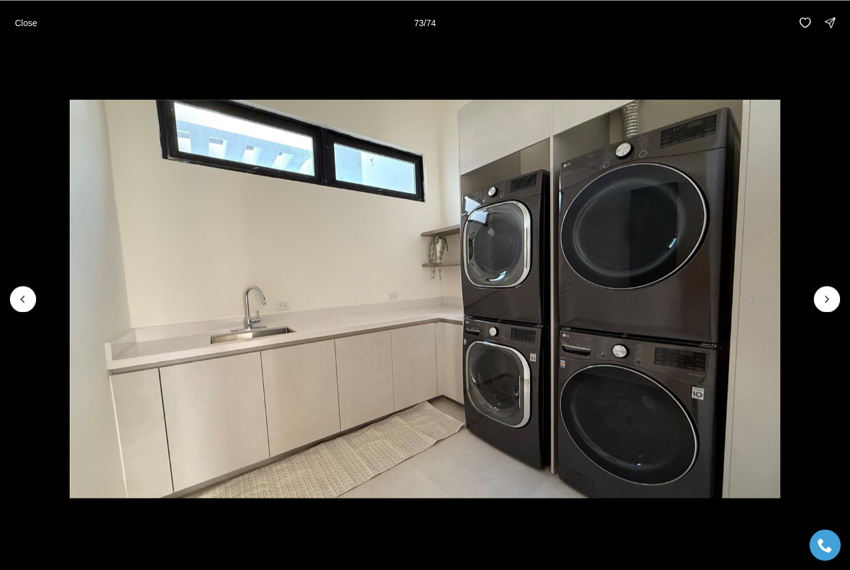
click at [827, 302] on icon "Next slide" at bounding box center [827, 299] width 12 height 12
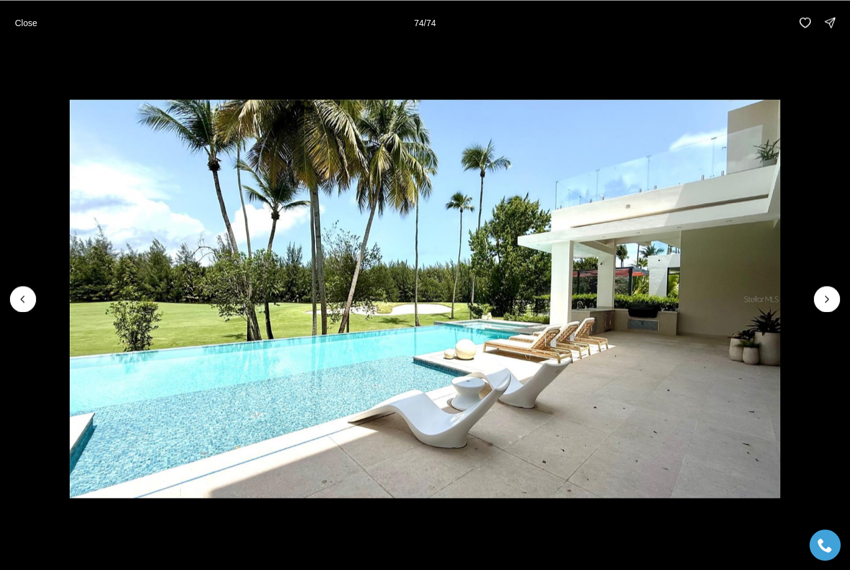
click at [831, 301] on div at bounding box center [827, 299] width 26 height 26
click at [832, 297] on div at bounding box center [827, 299] width 26 height 26
click at [831, 294] on div at bounding box center [827, 299] width 26 height 26
click at [824, 302] on div at bounding box center [827, 299] width 26 height 26
click at [22, 19] on p "Close" at bounding box center [26, 22] width 22 height 10
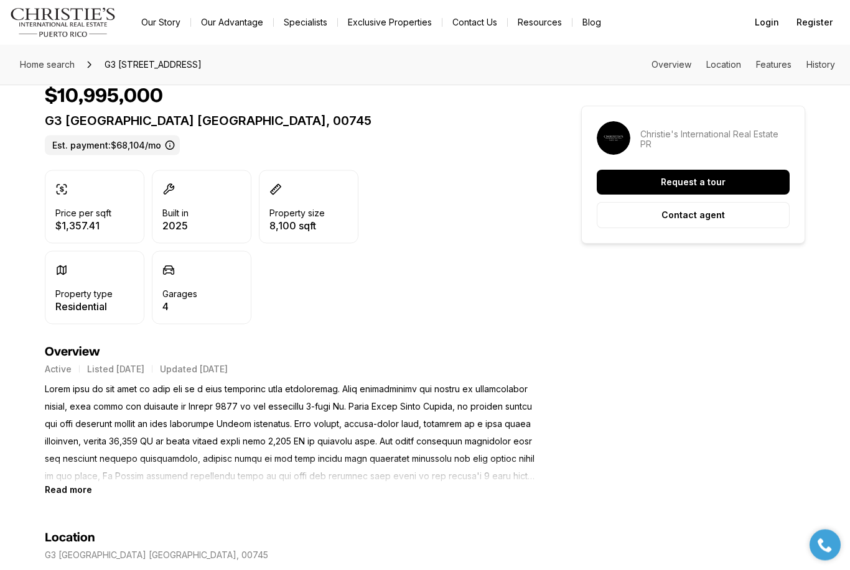
scroll to position [287, 0]
click at [69, 485] on b "Read more" at bounding box center [68, 490] width 47 height 11
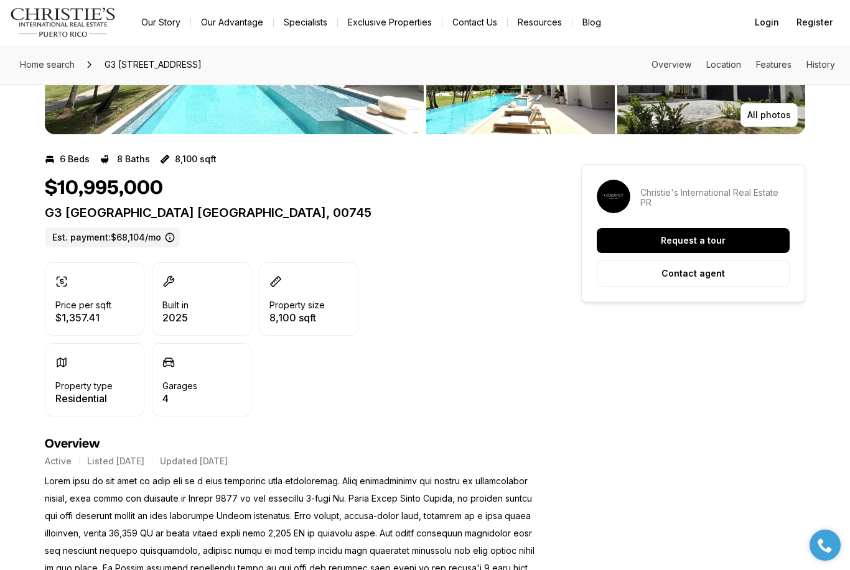
scroll to position [0, 0]
